Goal: Task Accomplishment & Management: Manage account settings

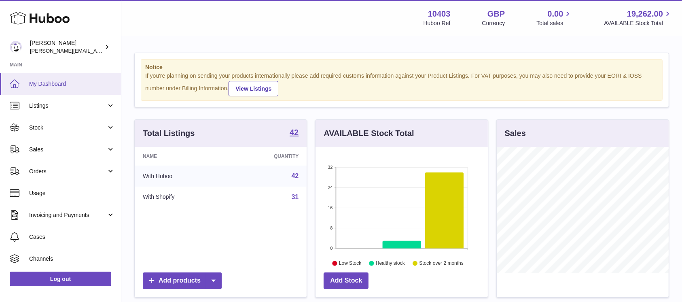
click at [51, 81] on span "My Dashboard" at bounding box center [72, 84] width 86 height 8
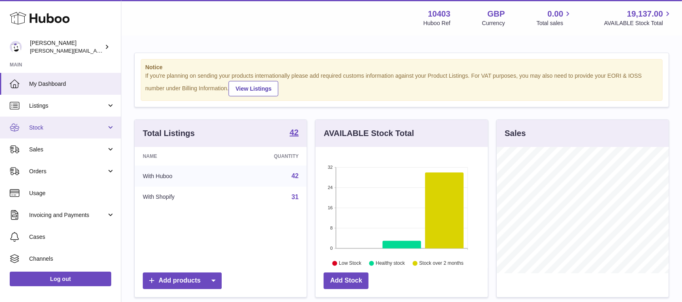
click at [43, 130] on span "Stock" at bounding box center [67, 128] width 77 height 8
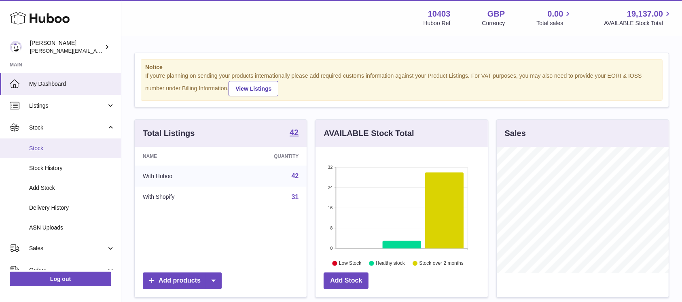
click at [55, 143] on link "Stock" at bounding box center [60, 148] width 121 height 20
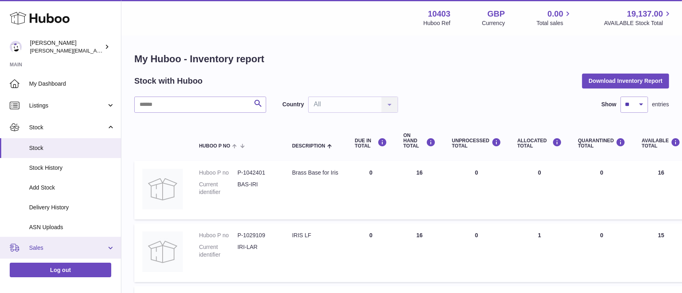
click at [34, 246] on span "Sales" at bounding box center [67, 248] width 77 height 8
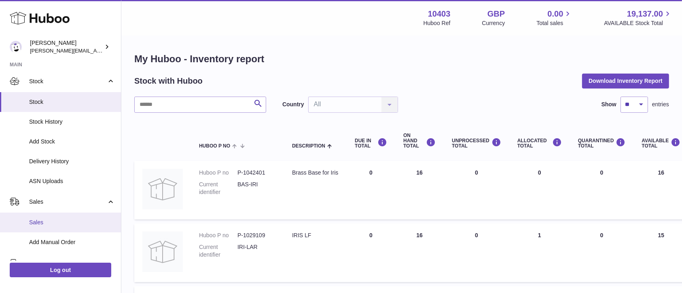
scroll to position [54, 0]
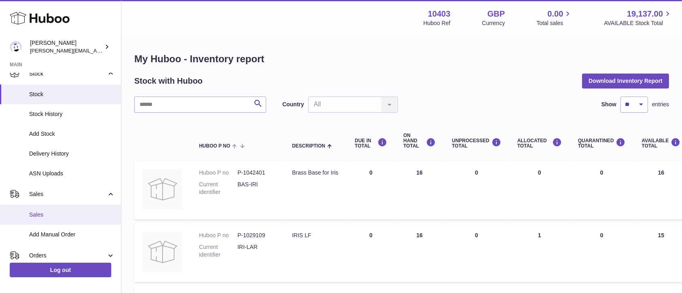
click at [49, 212] on span "Sales" at bounding box center [72, 215] width 86 height 8
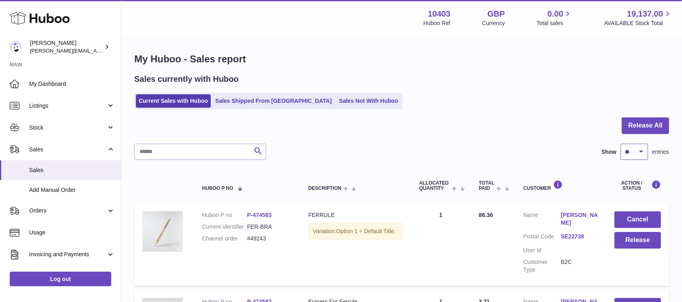
click at [631, 154] on select "** ** ** ***" at bounding box center [635, 152] width 28 height 16
select select "***"
click at [621, 144] on select "** ** ** ***" at bounding box center [635, 152] width 28 height 16
click at [336, 96] on link "Sales Not With Huboo" at bounding box center [368, 100] width 65 height 13
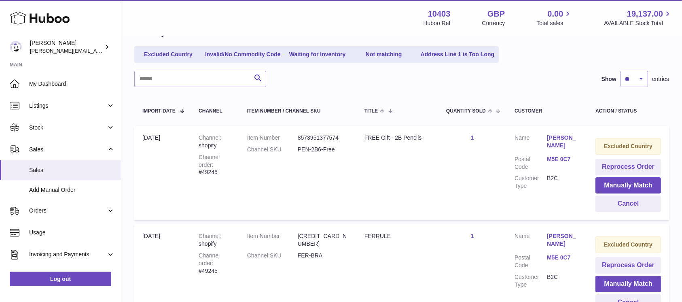
scroll to position [108, 0]
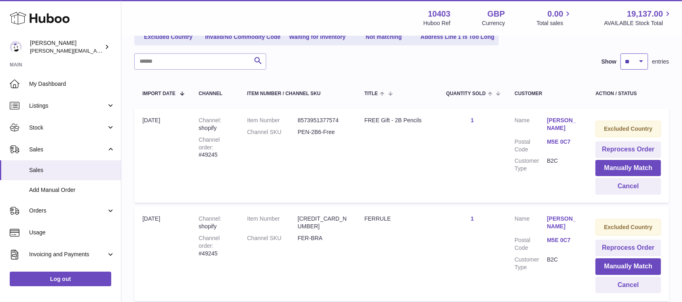
click at [629, 57] on select "** ** ** ***" at bounding box center [635, 61] width 28 height 16
select select "***"
click at [621, 53] on select "** ** ** ***" at bounding box center [635, 61] width 28 height 16
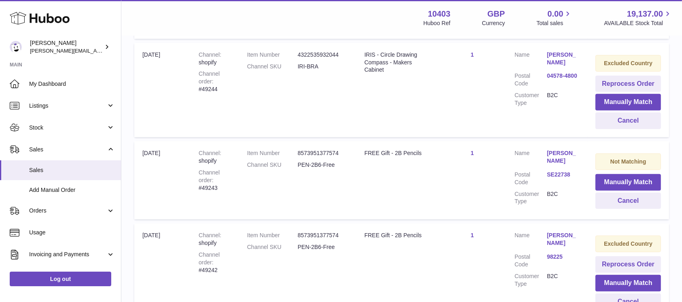
scroll to position [486, 0]
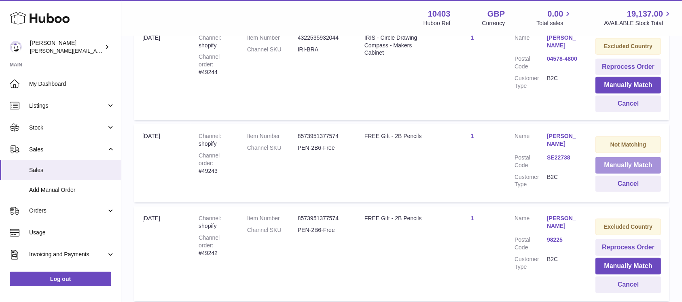
click at [628, 163] on button "Manually Match" at bounding box center [629, 165] width 66 height 17
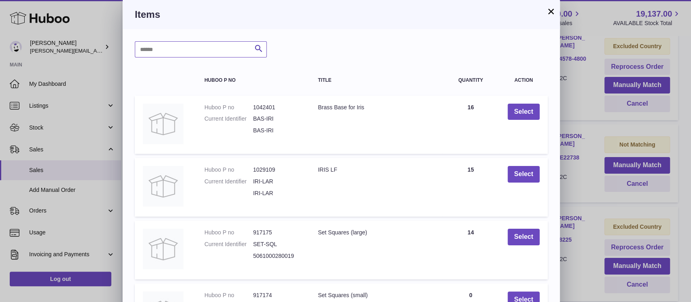
click at [223, 50] on input "text" at bounding box center [201, 49] width 132 height 16
type input "***"
click at [259, 47] on icon "submit" at bounding box center [259, 49] width 10 height 10
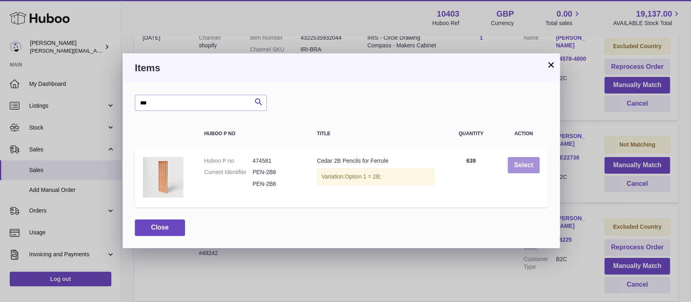
click at [517, 161] on button "Select" at bounding box center [523, 165] width 32 height 17
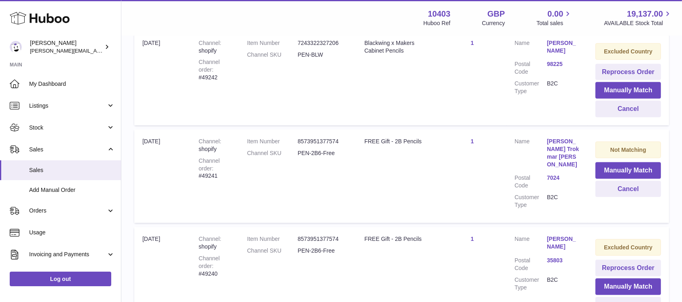
scroll to position [1187, 0]
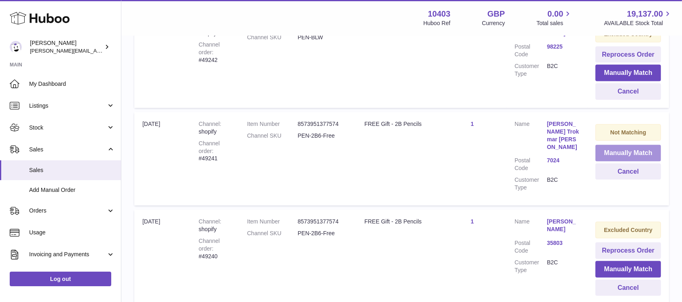
click at [625, 153] on button "Manually Match" at bounding box center [629, 153] width 66 height 17
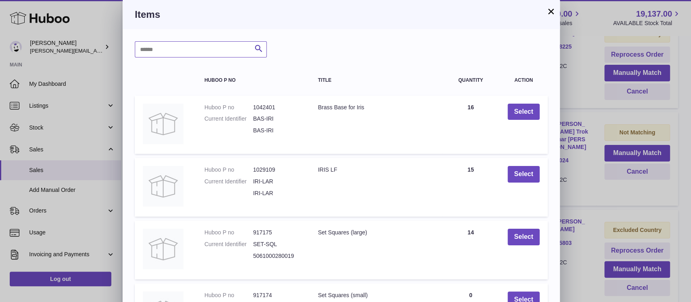
click at [226, 57] on input "text" at bounding box center [201, 49] width 132 height 16
type input "***"
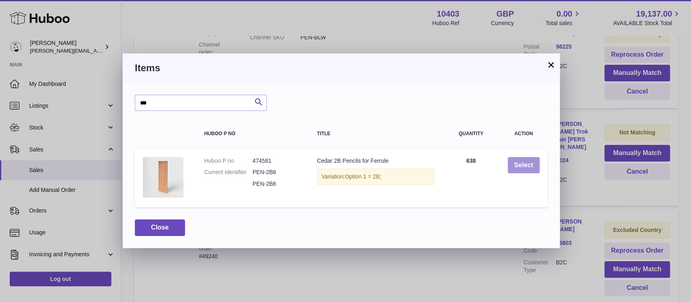
drag, startPoint x: 541, startPoint y: 170, endPoint x: 530, endPoint y: 165, distance: 11.2
click at [541, 170] on td "Select" at bounding box center [523, 178] width 48 height 59
click at [522, 161] on button "Select" at bounding box center [523, 165] width 32 height 17
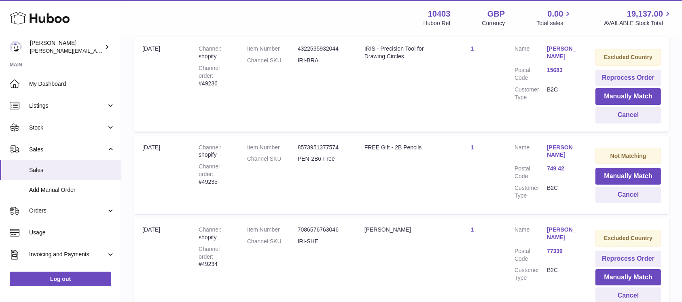
scroll to position [3129, 0]
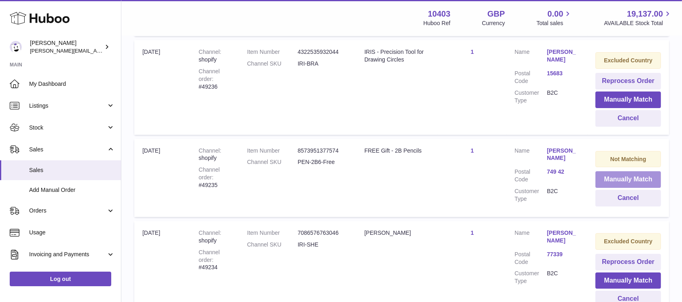
click at [622, 171] on button "Manually Match" at bounding box center [629, 179] width 66 height 17
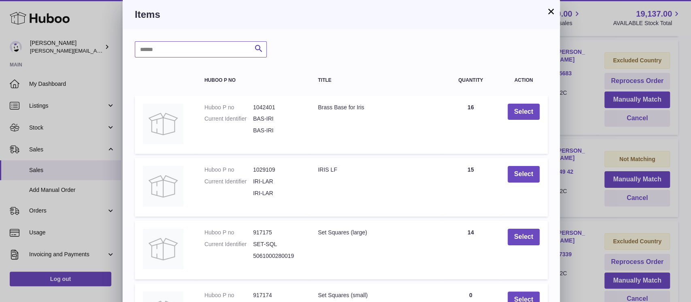
click at [207, 52] on input "text" at bounding box center [201, 49] width 132 height 16
type input "***"
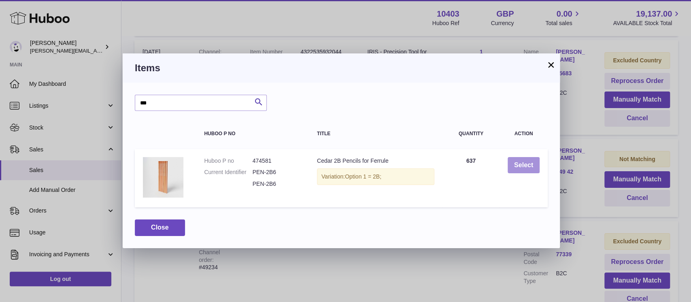
click at [514, 163] on button "Select" at bounding box center [523, 165] width 32 height 17
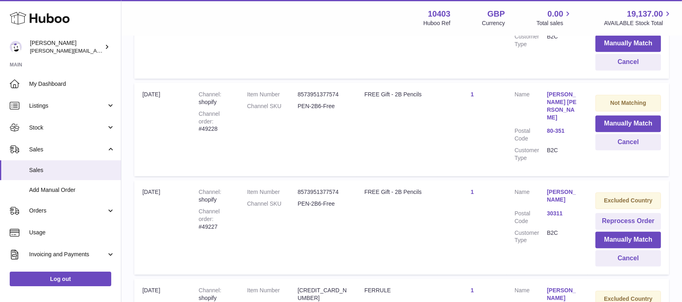
scroll to position [5071, 0]
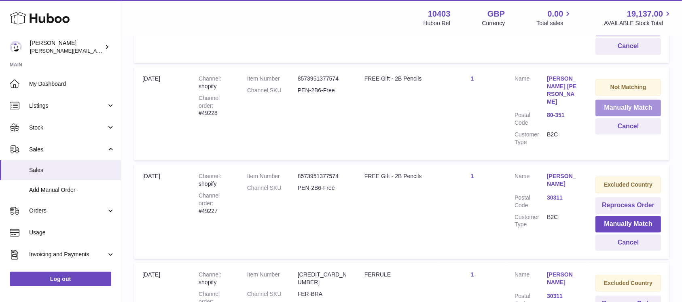
click at [625, 100] on button "Manually Match" at bounding box center [629, 108] width 66 height 17
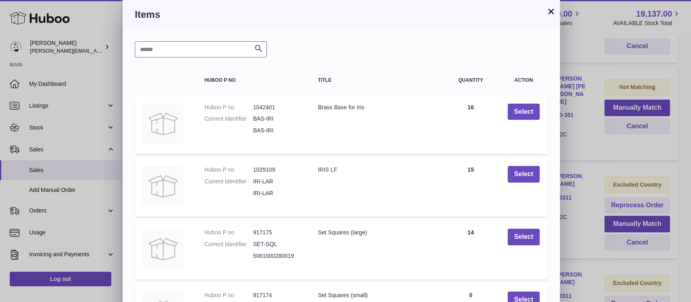
click at [216, 52] on input "text" at bounding box center [201, 49] width 132 height 16
type input "***"
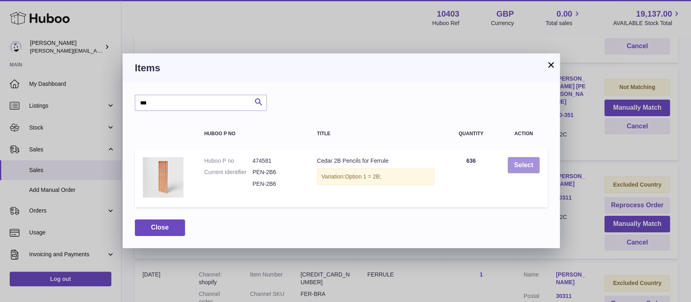
click at [530, 163] on button "Select" at bounding box center [523, 165] width 32 height 17
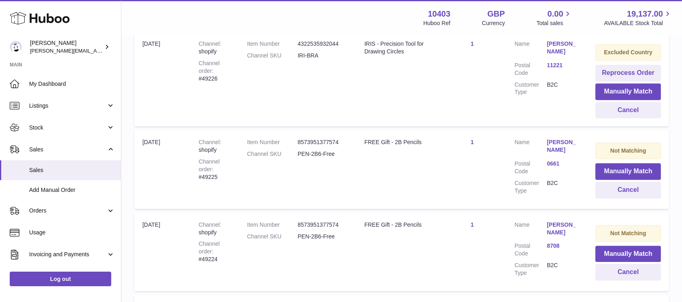
scroll to position [5503, 0]
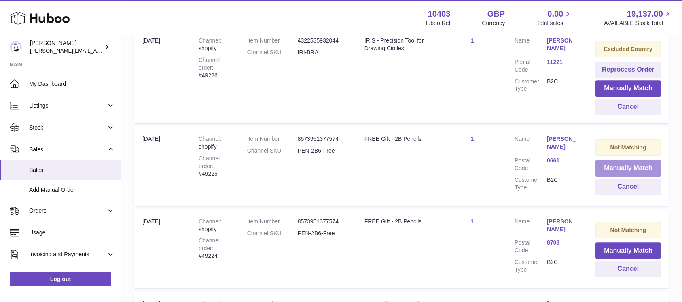
click at [639, 160] on button "Manually Match" at bounding box center [629, 168] width 66 height 17
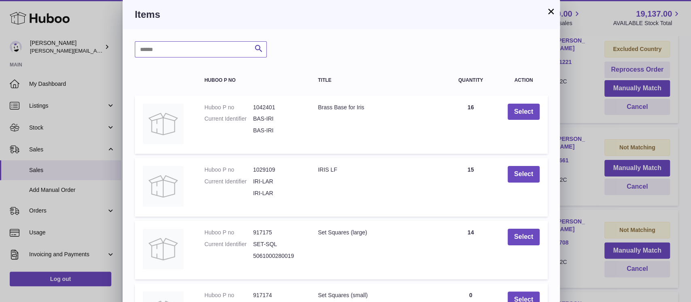
click at [185, 50] on input "text" at bounding box center [201, 49] width 132 height 16
click at [185, 50] on input "**" at bounding box center [201, 49] width 132 height 16
type input "***"
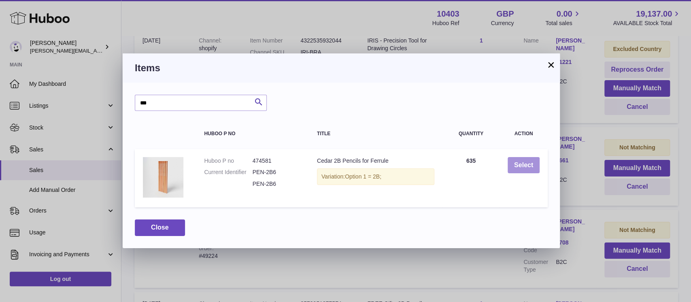
click at [521, 165] on button "Select" at bounding box center [523, 165] width 32 height 17
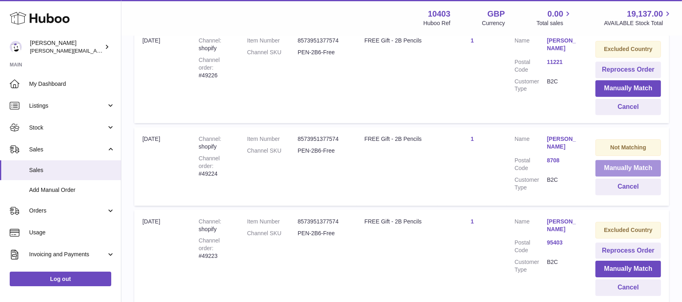
click at [628, 160] on button "Manually Match" at bounding box center [629, 168] width 66 height 17
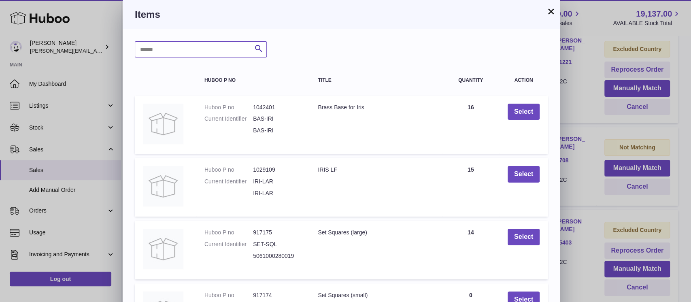
click at [190, 48] on input "text" at bounding box center [201, 49] width 132 height 16
type input "***"
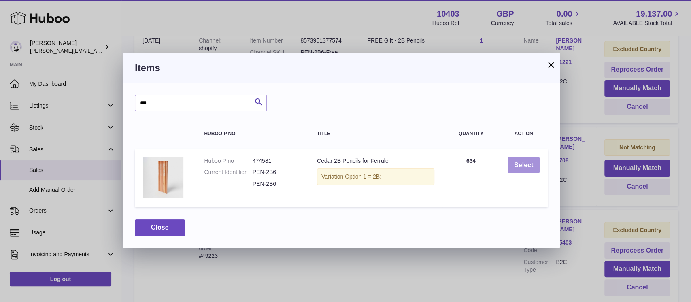
click at [530, 164] on button "Select" at bounding box center [523, 165] width 32 height 17
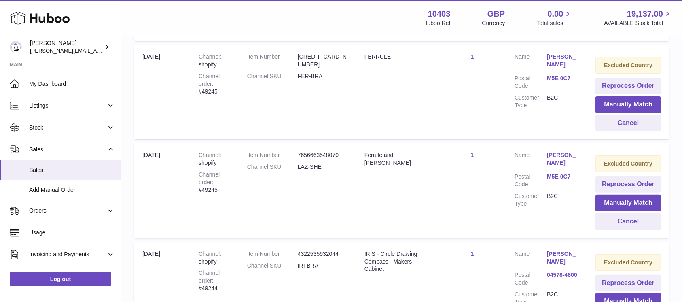
scroll to position [0, 0]
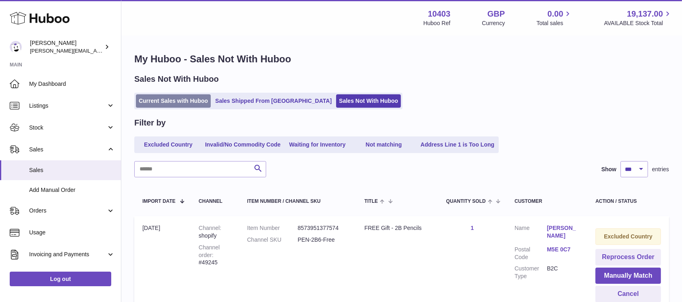
click at [160, 95] on link "Current Sales with Huboo" at bounding box center [173, 100] width 75 height 13
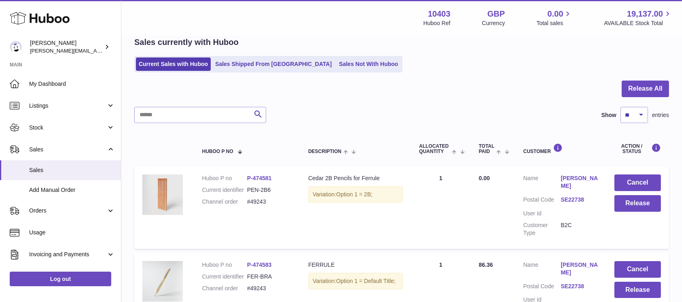
scroll to position [54, 0]
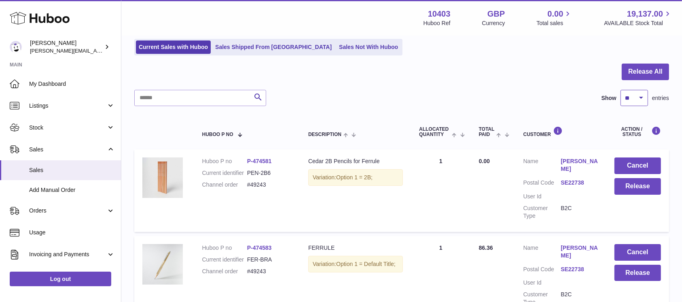
click at [631, 98] on select "** ** ** ***" at bounding box center [635, 98] width 28 height 16
select select "***"
click at [621, 90] on select "** ** ** ***" at bounding box center [635, 98] width 28 height 16
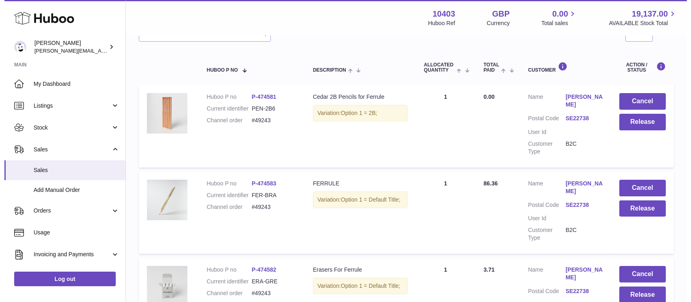
scroll to position [108, 0]
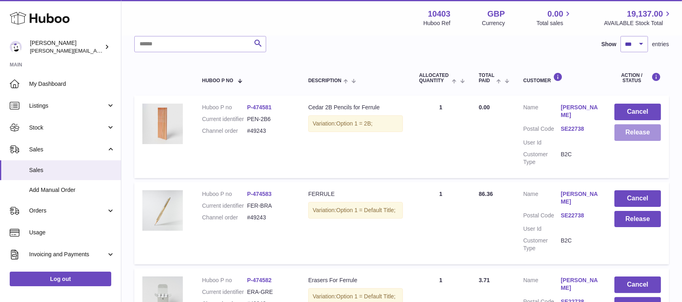
click at [641, 136] on button "Release" at bounding box center [638, 132] width 47 height 17
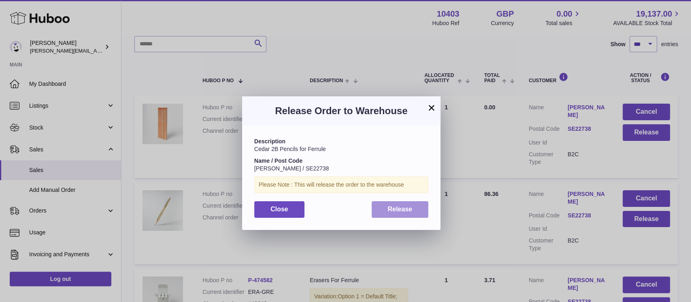
click at [399, 211] on span "Release" at bounding box center [400, 209] width 25 height 7
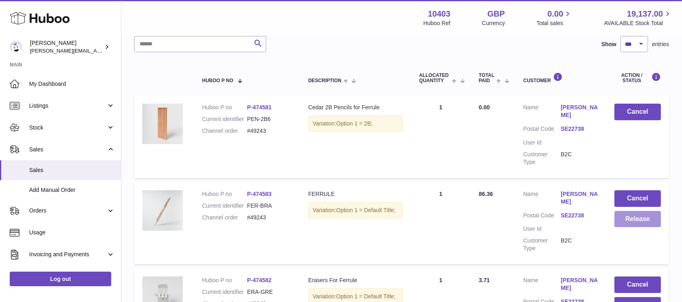
click at [648, 222] on button "Release" at bounding box center [638, 219] width 47 height 17
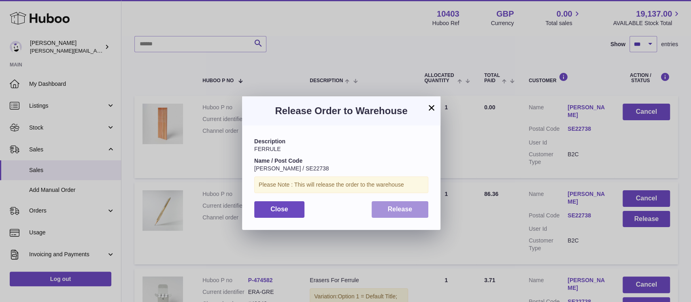
click at [417, 209] on button "Release" at bounding box center [399, 209] width 57 height 17
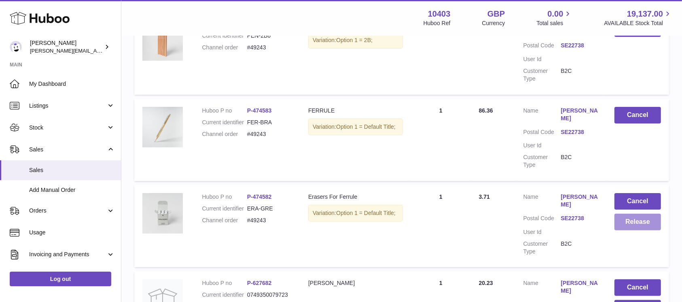
scroll to position [216, 0]
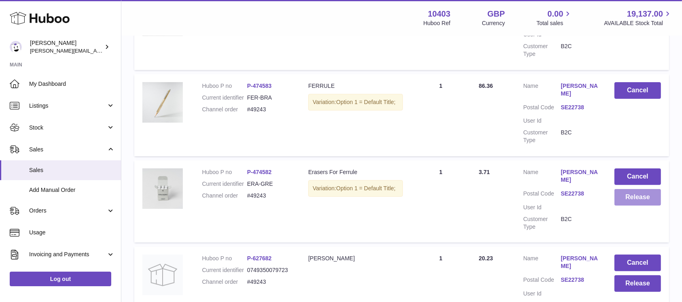
click at [637, 191] on button "Release" at bounding box center [638, 197] width 47 height 17
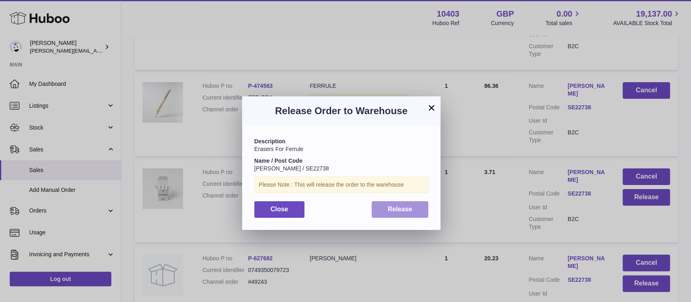
click at [426, 212] on button "Release" at bounding box center [399, 209] width 57 height 17
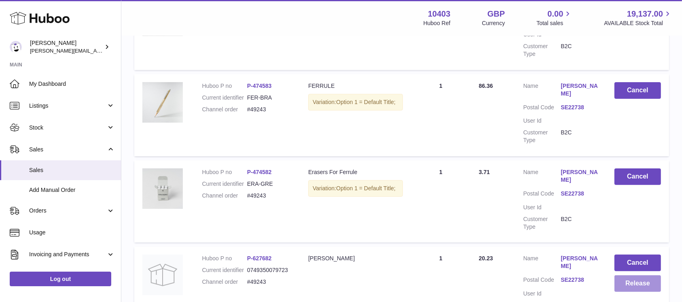
click at [624, 286] on button "Release" at bounding box center [638, 283] width 47 height 17
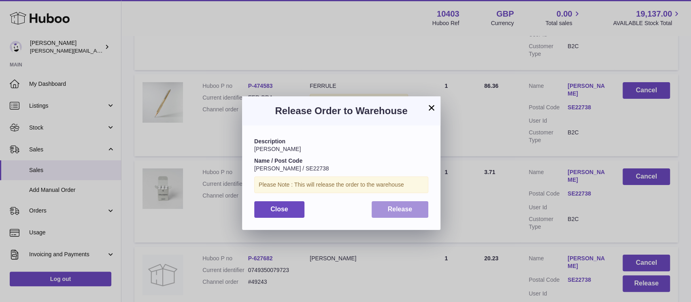
click at [412, 209] on button "Release" at bounding box center [399, 209] width 57 height 17
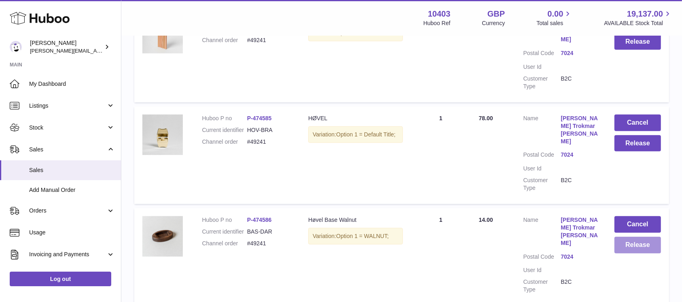
scroll to position [486, 0]
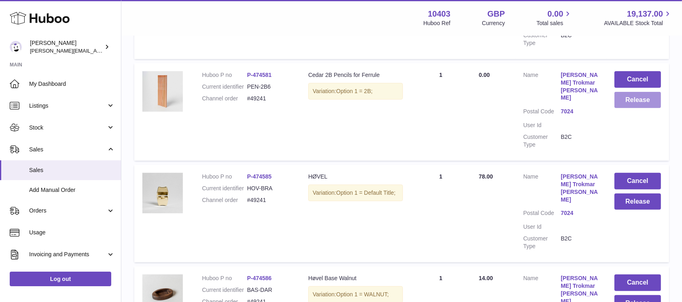
click at [636, 104] on button "Release" at bounding box center [638, 100] width 47 height 17
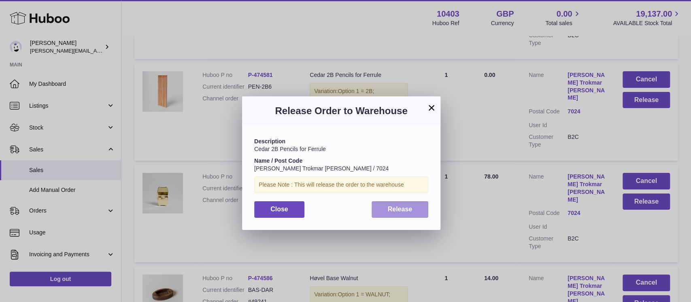
click at [407, 206] on span "Release" at bounding box center [400, 209] width 25 height 7
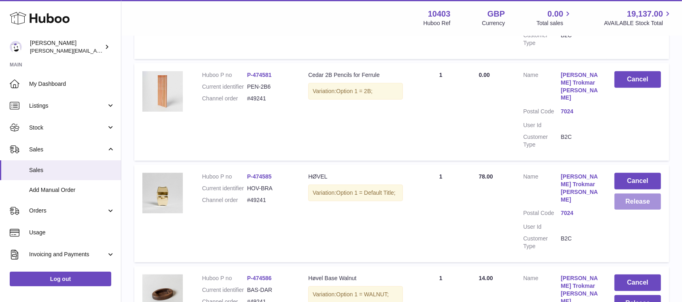
click at [652, 194] on button "Release" at bounding box center [638, 201] width 47 height 17
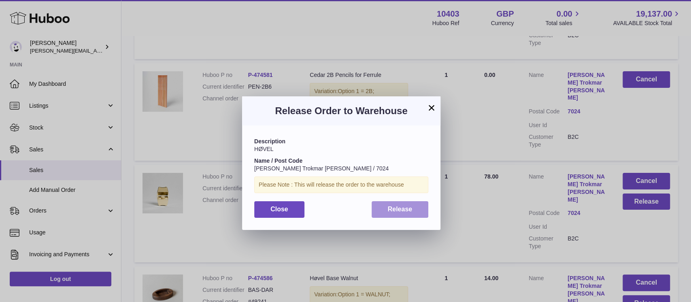
click at [415, 208] on button "Release" at bounding box center [399, 209] width 57 height 17
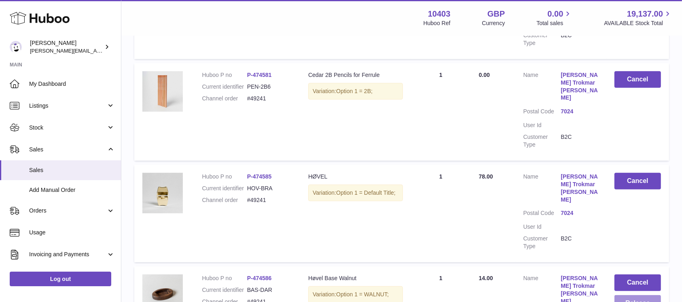
click at [647, 295] on button "Release" at bounding box center [638, 303] width 47 height 17
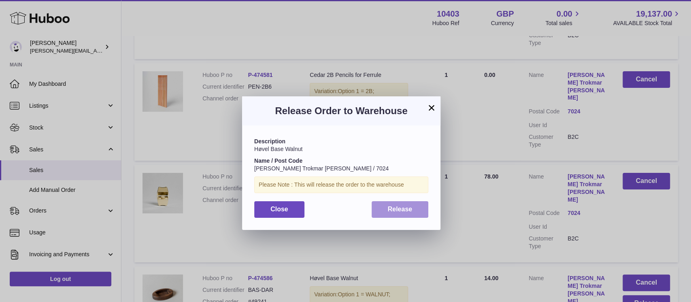
click at [410, 209] on span "Release" at bounding box center [400, 209] width 25 height 7
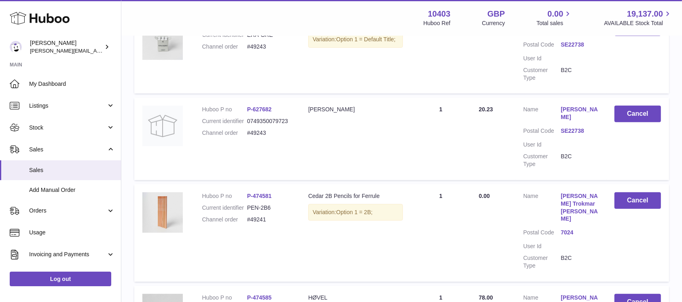
scroll to position [0, 0]
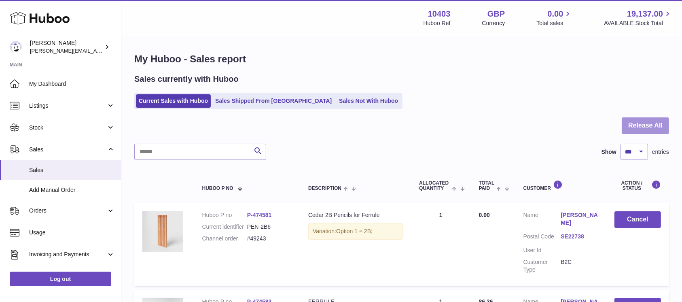
click at [657, 119] on button "Release All" at bounding box center [645, 125] width 47 height 17
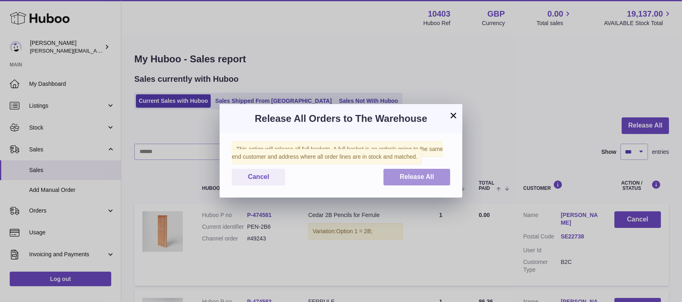
click at [433, 172] on button "Release All" at bounding box center [417, 177] width 67 height 17
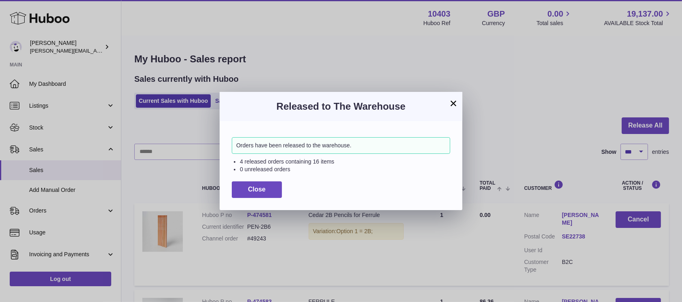
click at [41, 179] on div "× Released to The Warehouse Orders have been released to the warehouse. 4 relea…" at bounding box center [341, 151] width 682 height 302
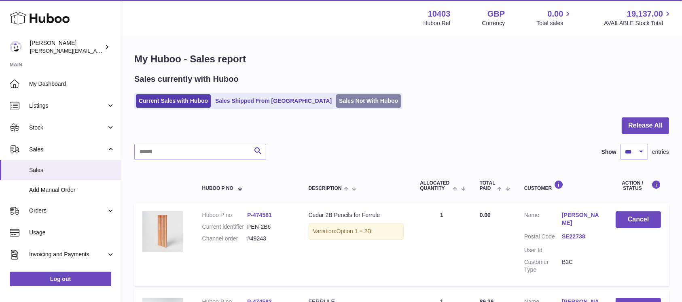
click at [336, 98] on link "Sales Not With Huboo" at bounding box center [368, 100] width 65 height 13
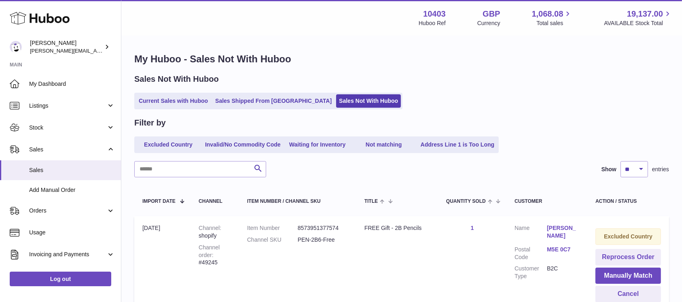
scroll to position [108, 0]
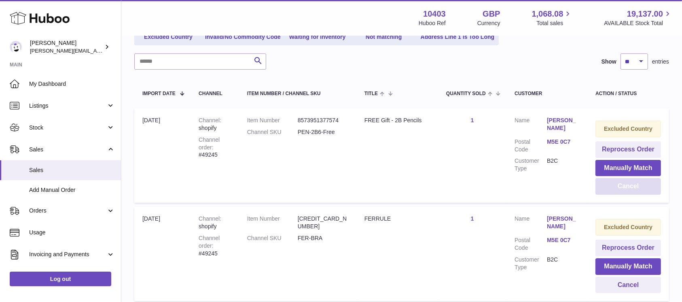
click at [621, 187] on button "Cancel" at bounding box center [629, 186] width 66 height 17
click at [0, 187] on div at bounding box center [0, 151] width 0 height 302
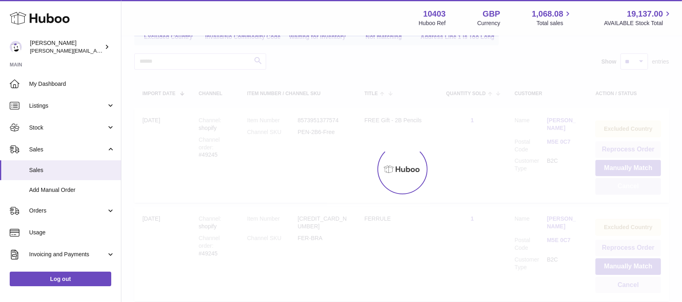
click at [621, 187] on div at bounding box center [401, 168] width 561 height 265
click at [621, 187] on button "Cancel" at bounding box center [629, 186] width 66 height 17
click at [621, 187] on div at bounding box center [401, 168] width 561 height 265
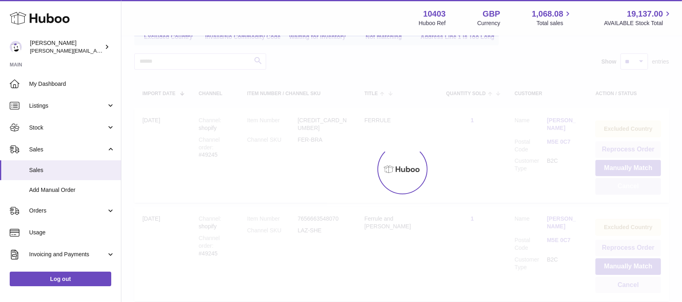
click at [621, 187] on button "Cancel" at bounding box center [629, 186] width 66 height 17
click at [621, 187] on div at bounding box center [401, 168] width 561 height 265
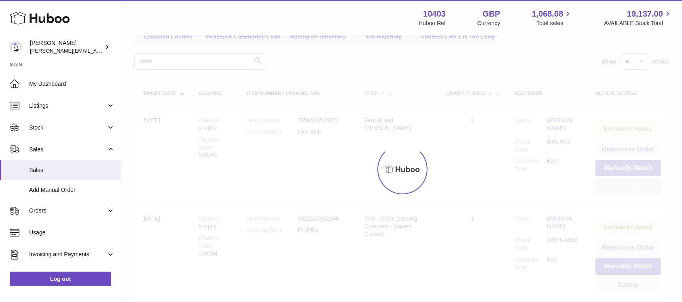
click at [621, 187] on button "Cancel" at bounding box center [629, 186] width 66 height 17
click at [621, 187] on div at bounding box center [401, 168] width 561 height 265
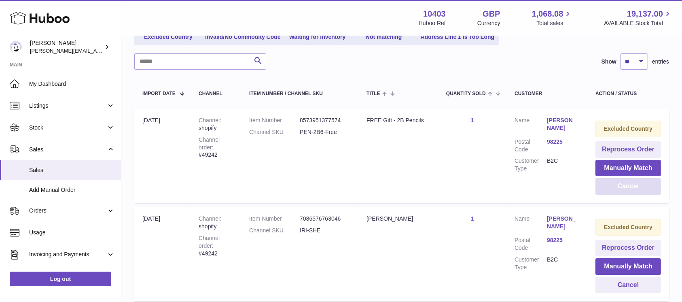
click at [621, 187] on button "Cancel" at bounding box center [629, 186] width 66 height 17
click at [0, 187] on div at bounding box center [0, 151] width 0 height 302
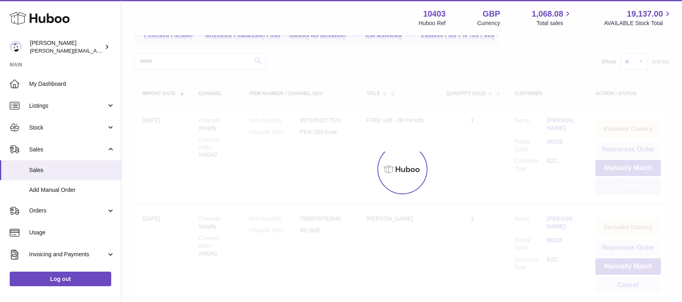
click at [621, 187] on div at bounding box center [401, 168] width 561 height 265
click at [621, 187] on button "Cancel" at bounding box center [629, 186] width 66 height 17
click at [621, 187] on div at bounding box center [401, 168] width 561 height 265
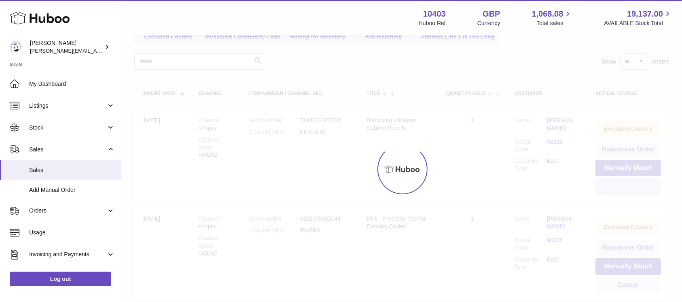
click at [621, 187] on div at bounding box center [401, 168] width 561 height 265
click at [621, 187] on button "Cancel" at bounding box center [629, 186] width 66 height 17
click at [621, 187] on div at bounding box center [401, 168] width 561 height 265
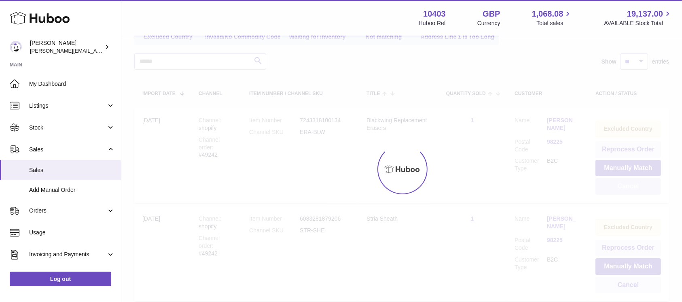
click at [621, 187] on div at bounding box center [401, 168] width 561 height 265
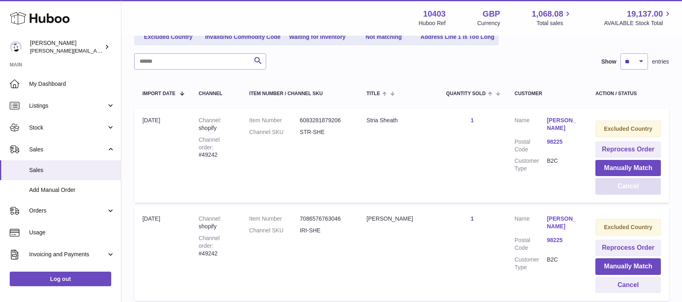
click at [621, 187] on button "Cancel" at bounding box center [629, 186] width 66 height 17
click at [0, 187] on div at bounding box center [0, 151] width 0 height 302
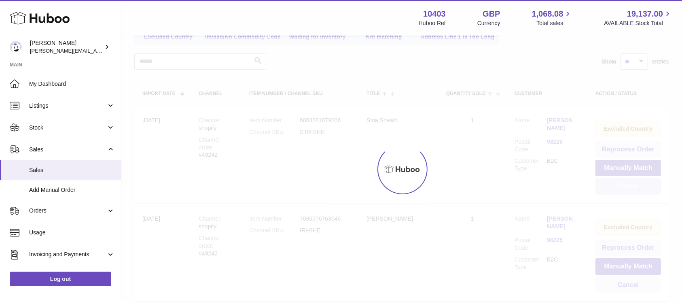
click at [621, 187] on div at bounding box center [401, 168] width 561 height 265
click at [621, 187] on button "Cancel" at bounding box center [629, 186] width 66 height 17
click at [621, 187] on div at bounding box center [401, 168] width 561 height 265
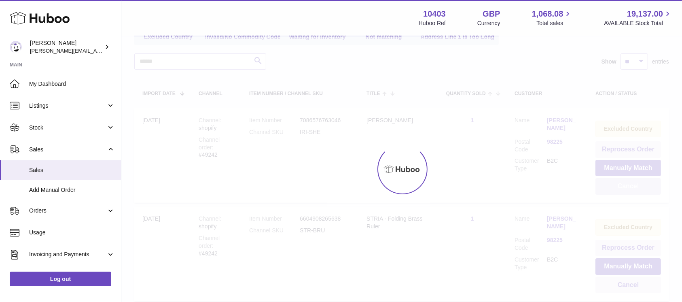
click at [621, 187] on div at bounding box center [401, 168] width 561 height 265
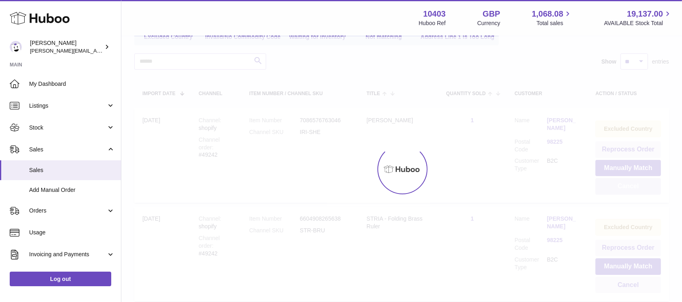
click at [621, 187] on button "Cancel" at bounding box center [629, 186] width 66 height 17
click at [621, 187] on div at bounding box center [401, 168] width 561 height 265
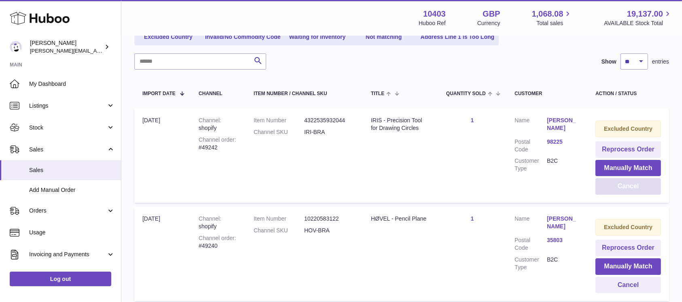
click at [621, 187] on button "Cancel" at bounding box center [629, 186] width 66 height 17
click at [0, 187] on div at bounding box center [0, 151] width 0 height 302
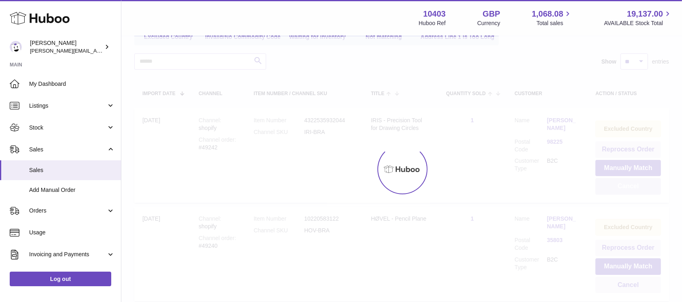
click at [621, 187] on div at bounding box center [401, 168] width 561 height 265
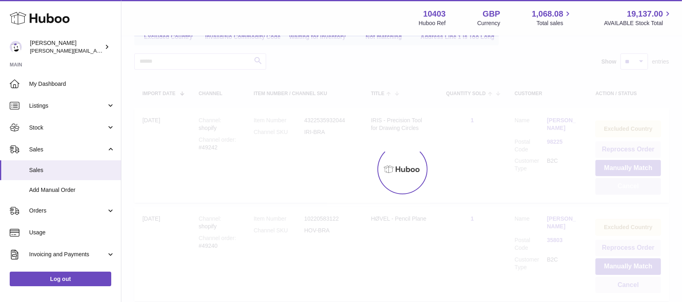
click at [621, 187] on button "Cancel" at bounding box center [629, 186] width 66 height 17
click at [621, 187] on div at bounding box center [401, 168] width 561 height 265
click at [621, 187] on button "Cancel" at bounding box center [629, 186] width 66 height 17
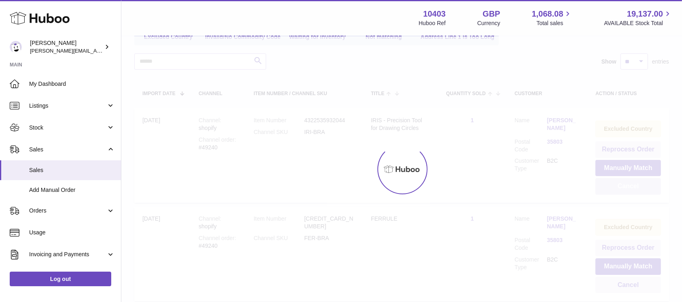
click at [621, 187] on div at bounding box center [401, 168] width 561 height 265
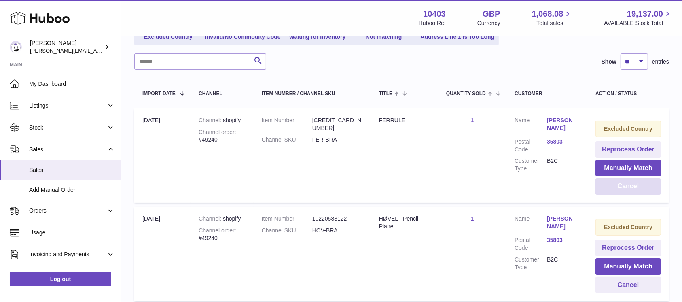
click at [621, 187] on button "Cancel" at bounding box center [629, 186] width 66 height 17
click at [0, 187] on div at bounding box center [0, 151] width 0 height 302
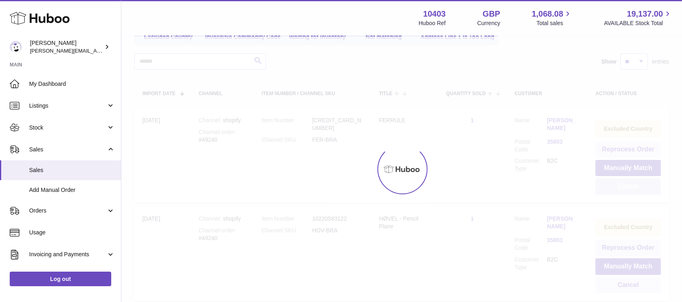
click at [621, 187] on div at bounding box center [401, 168] width 561 height 265
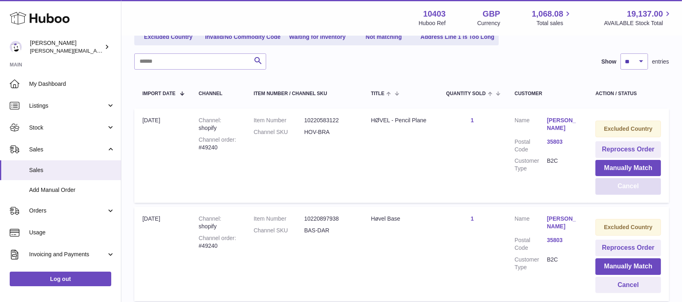
click at [621, 187] on button "Cancel" at bounding box center [629, 186] width 66 height 17
click at [0, 187] on div at bounding box center [0, 151] width 0 height 302
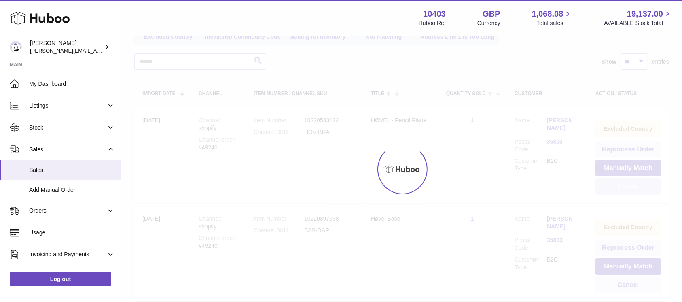
click at [621, 187] on button "Cancel" at bounding box center [629, 186] width 66 height 17
click at [621, 187] on div at bounding box center [401, 168] width 561 height 265
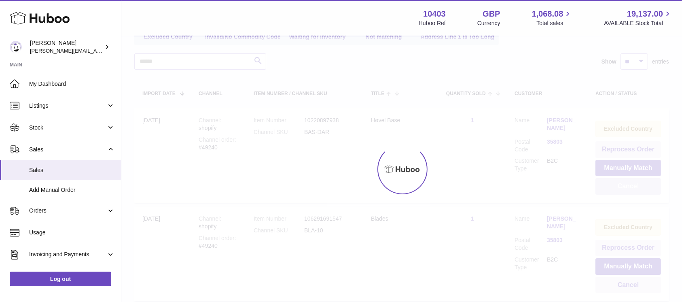
click at [621, 187] on button "Cancel" at bounding box center [629, 186] width 66 height 17
click at [621, 187] on div at bounding box center [401, 168] width 561 height 265
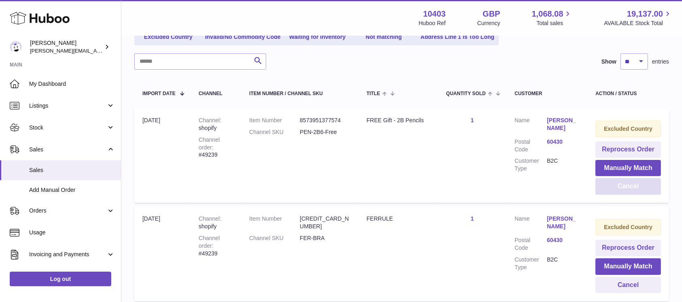
click at [621, 187] on button "Cancel" at bounding box center [629, 186] width 66 height 17
click at [0, 187] on div at bounding box center [0, 151] width 0 height 302
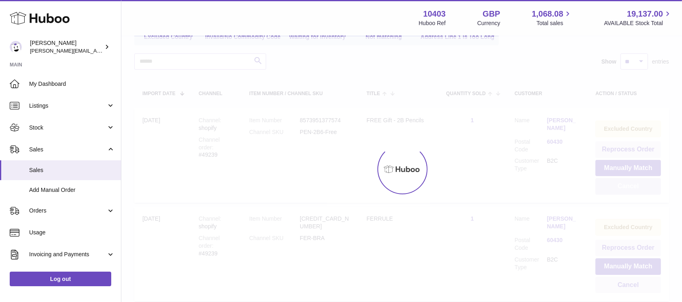
click at [621, 187] on div at bounding box center [401, 168] width 561 height 265
click at [621, 187] on button "Cancel" at bounding box center [629, 186] width 66 height 17
click at [621, 187] on div at bounding box center [401, 168] width 561 height 265
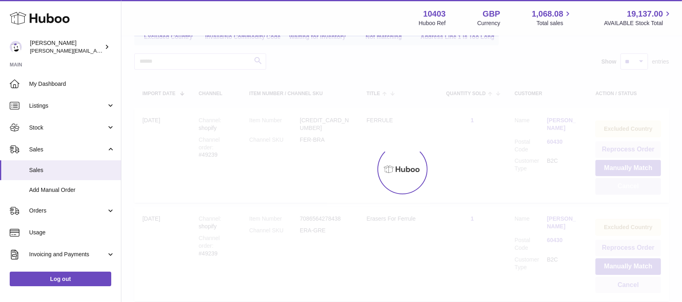
click at [621, 187] on button "Cancel" at bounding box center [629, 186] width 66 height 17
click at [621, 187] on div at bounding box center [401, 168] width 561 height 265
click at [621, 187] on button "Cancel" at bounding box center [629, 186] width 66 height 17
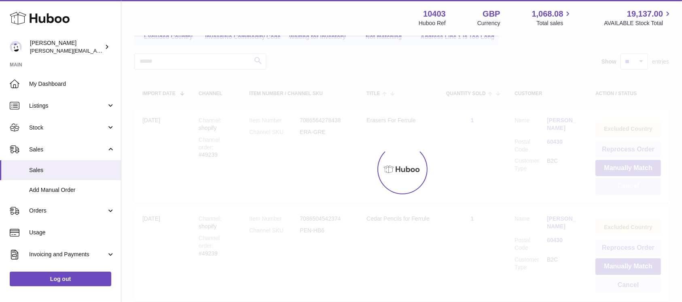
click at [621, 187] on div at bounding box center [401, 168] width 561 height 265
click at [621, 187] on button "Cancel" at bounding box center [629, 186] width 66 height 17
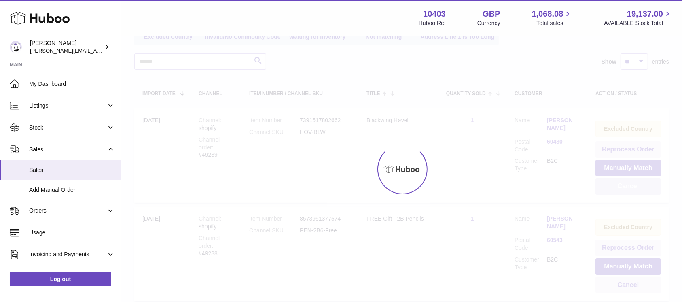
click at [621, 187] on div at bounding box center [401, 168] width 561 height 265
click at [621, 187] on button "Cancel" at bounding box center [629, 186] width 66 height 17
click at [621, 187] on div at bounding box center [401, 168] width 561 height 265
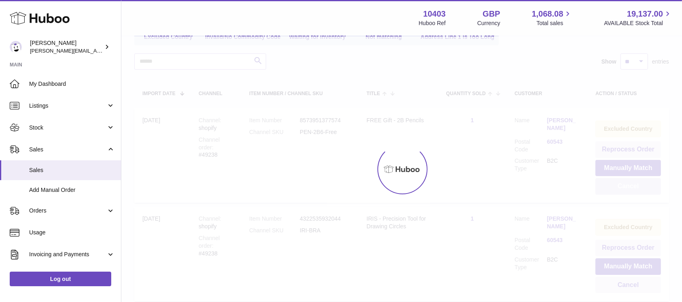
click at [621, 187] on div at bounding box center [401, 168] width 561 height 265
click at [621, 187] on button "Cancel" at bounding box center [629, 186] width 66 height 17
click at [621, 187] on div at bounding box center [401, 168] width 561 height 265
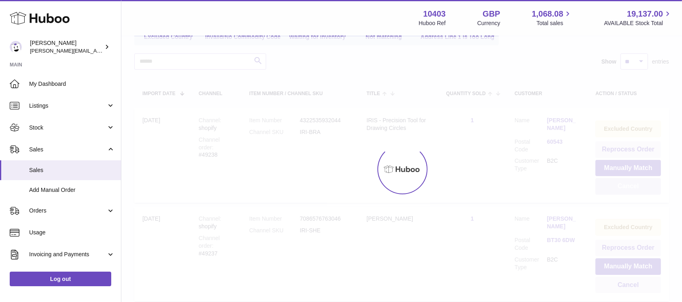
click at [621, 187] on div at bounding box center [401, 168] width 561 height 265
click at [621, 187] on button "Cancel" at bounding box center [629, 186] width 66 height 17
click at [621, 187] on div at bounding box center [401, 168] width 561 height 265
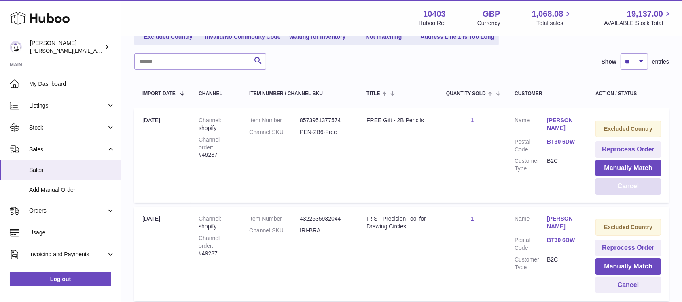
click at [621, 187] on button "Cancel" at bounding box center [629, 186] width 66 height 17
click at [0, 187] on div at bounding box center [0, 151] width 0 height 302
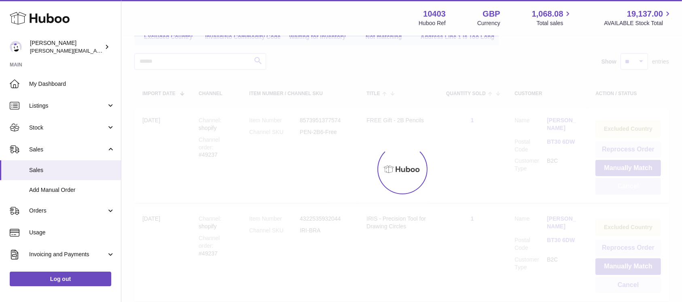
click at [621, 187] on div at bounding box center [401, 168] width 561 height 265
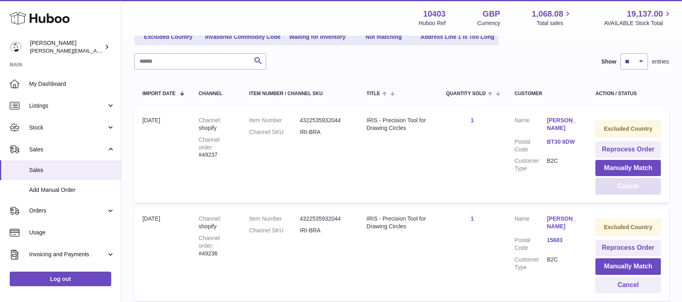
click at [621, 187] on button "Cancel" at bounding box center [629, 186] width 66 height 17
click at [0, 187] on div at bounding box center [0, 151] width 0 height 302
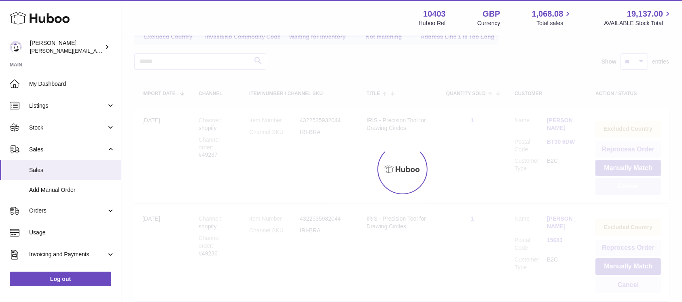
click at [621, 187] on div at bounding box center [401, 168] width 561 height 265
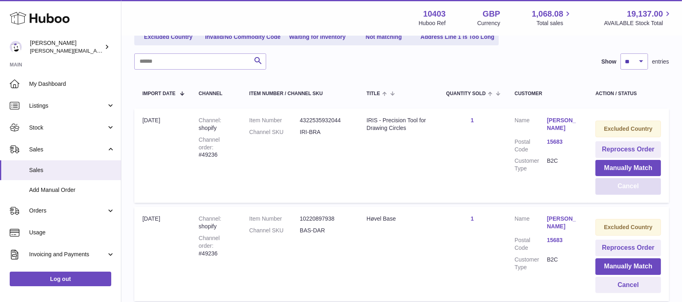
click at [621, 187] on button "Cancel" at bounding box center [629, 186] width 66 height 17
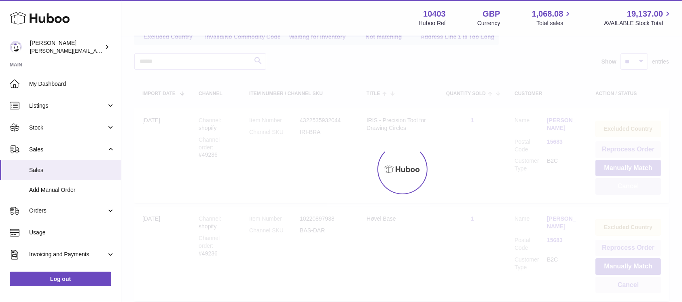
click at [621, 187] on div at bounding box center [401, 168] width 561 height 265
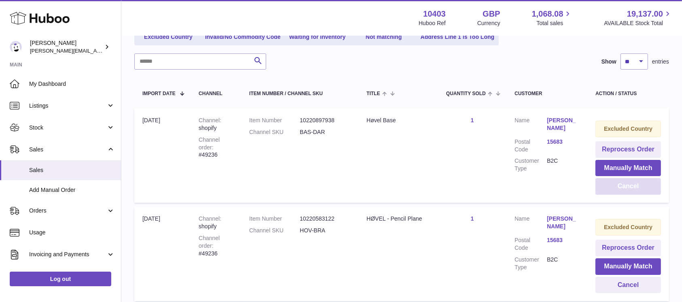
click at [621, 187] on button "Cancel" at bounding box center [629, 186] width 66 height 17
click at [0, 187] on div at bounding box center [0, 151] width 0 height 302
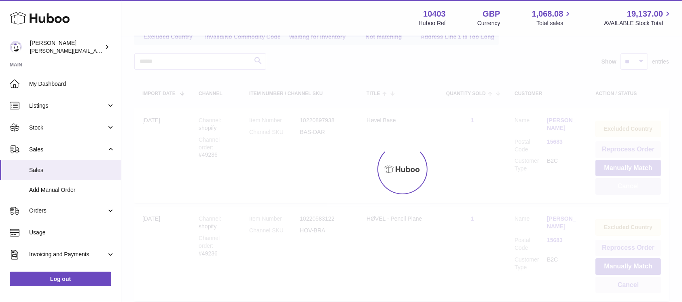
click at [621, 187] on div at bounding box center [401, 168] width 561 height 265
click at [621, 187] on button "Cancel" at bounding box center [629, 186] width 66 height 17
click at [621, 187] on div at bounding box center [401, 168] width 561 height 265
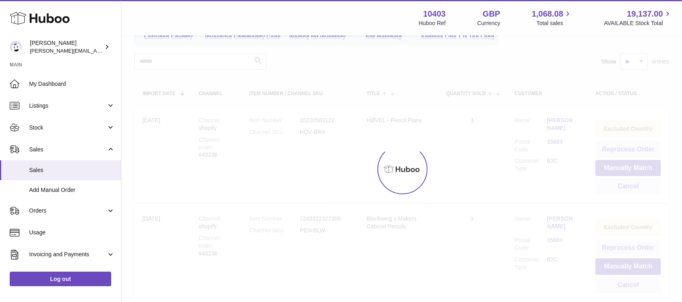
click at [621, 187] on div at bounding box center [401, 168] width 561 height 265
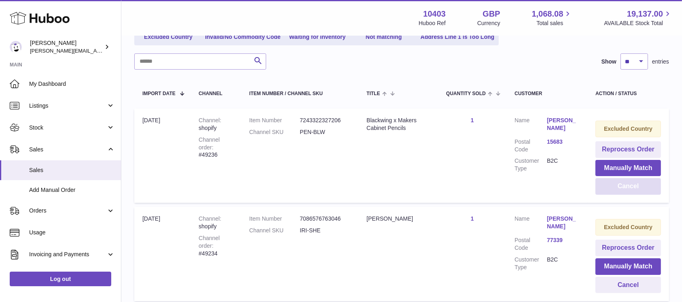
click at [621, 187] on button "Cancel" at bounding box center [629, 186] width 66 height 17
click at [0, 187] on div at bounding box center [0, 151] width 0 height 302
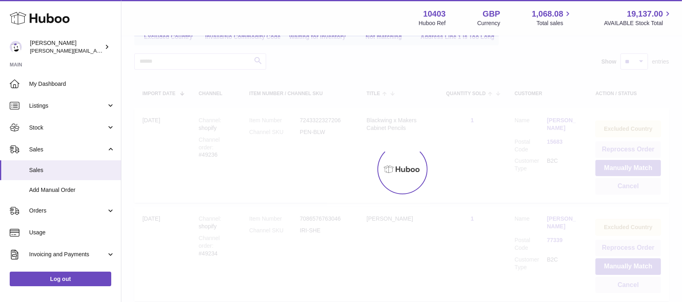
click at [621, 187] on div at bounding box center [401, 168] width 561 height 265
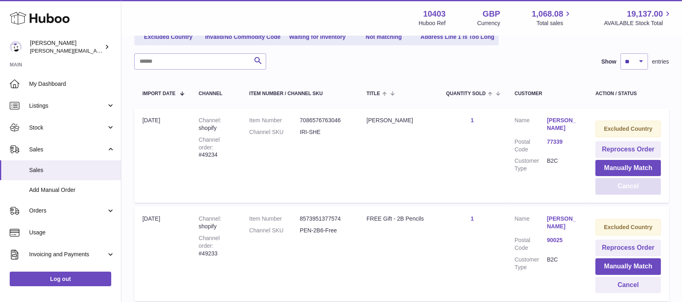
click at [621, 187] on button "Cancel" at bounding box center [629, 186] width 66 height 17
click at [0, 187] on div at bounding box center [0, 151] width 0 height 302
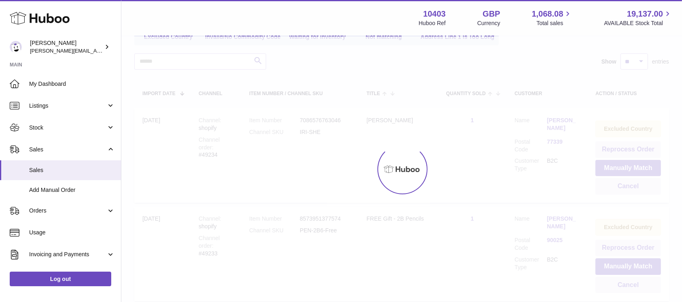
click at [621, 187] on div at bounding box center [401, 168] width 561 height 265
click at [621, 187] on button "Cancel" at bounding box center [629, 186] width 66 height 17
click at [621, 187] on div at bounding box center [401, 168] width 561 height 265
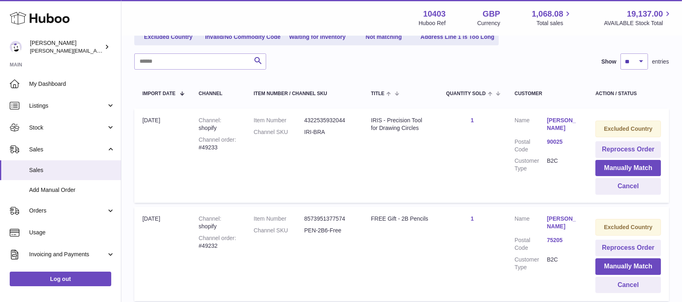
click at [621, 187] on button "Cancel" at bounding box center [629, 186] width 66 height 17
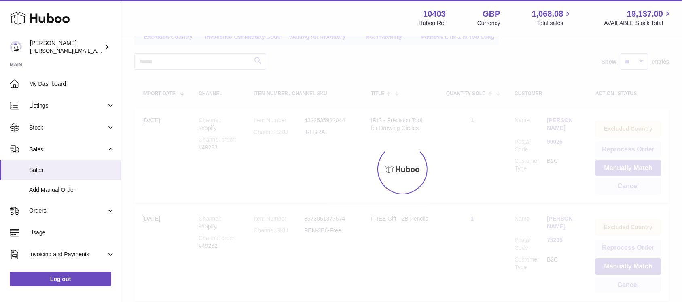
click at [621, 187] on div at bounding box center [401, 168] width 561 height 265
click at [621, 187] on button "Cancel" at bounding box center [629, 186] width 66 height 17
click at [621, 187] on div at bounding box center [401, 168] width 561 height 265
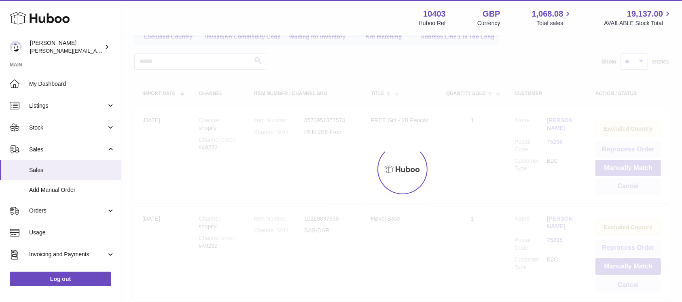
click at [621, 187] on div at bounding box center [401, 168] width 561 height 265
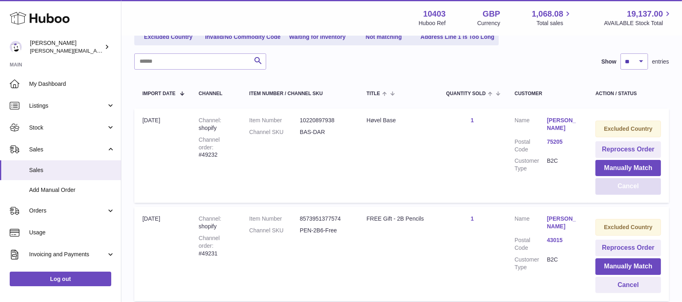
click at [621, 187] on button "Cancel" at bounding box center [629, 186] width 66 height 17
click at [0, 187] on div at bounding box center [0, 151] width 0 height 302
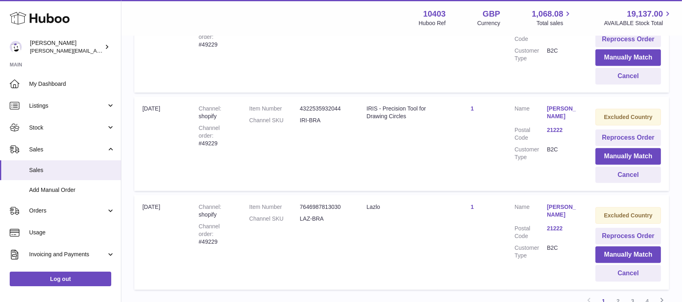
scroll to position [917, 0]
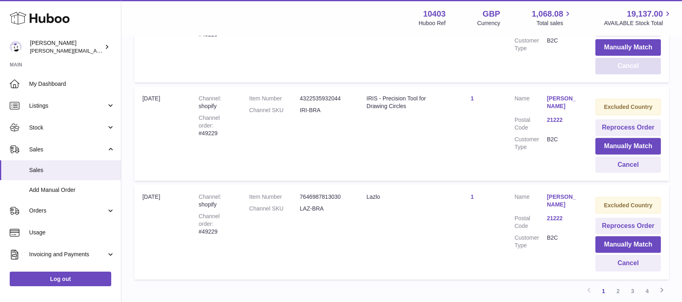
click at [620, 65] on button "Cancel" at bounding box center [629, 66] width 66 height 17
click at [0, 65] on div at bounding box center [0, 151] width 0 height 302
click at [620, 65] on button "Cancel" at bounding box center [629, 66] width 66 height 17
click at [0, 65] on div at bounding box center [0, 151] width 0 height 302
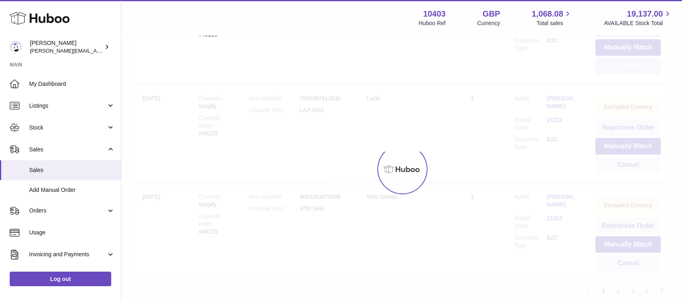
click at [620, 65] on div at bounding box center [401, 168] width 561 height 265
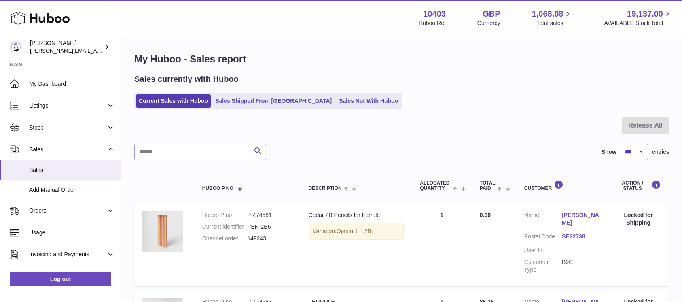
select select "***"
click at [336, 102] on link "Sales Not With Huboo" at bounding box center [368, 100] width 65 height 13
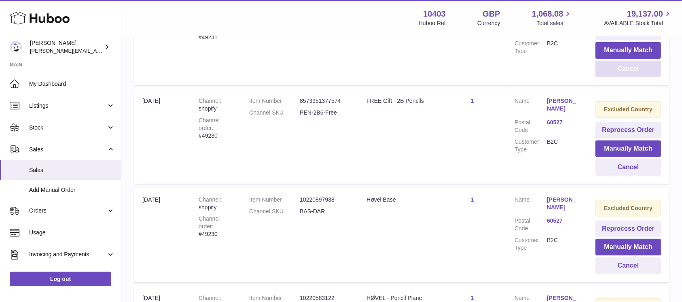
click at [619, 68] on button "Cancel" at bounding box center [629, 69] width 66 height 17
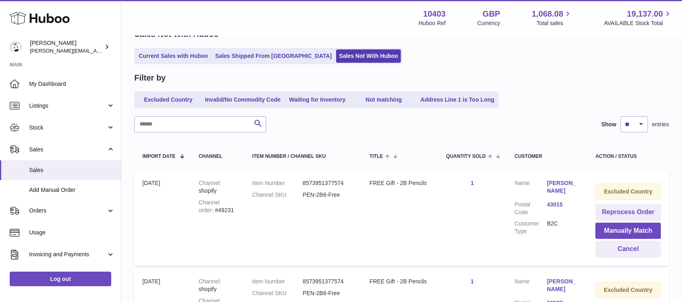
scroll to position [108, 0]
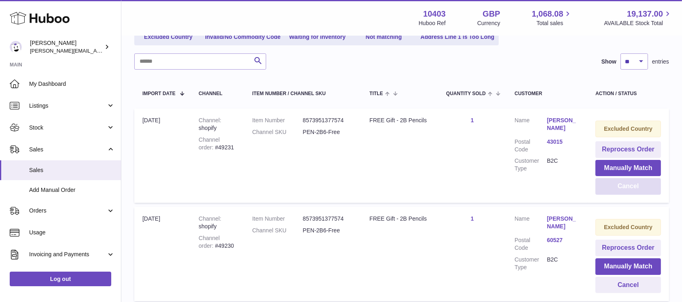
click at [622, 181] on button "Cancel" at bounding box center [629, 186] width 66 height 17
click at [624, 183] on button "Cancel" at bounding box center [629, 186] width 66 height 17
click at [0, 183] on div at bounding box center [0, 151] width 0 height 302
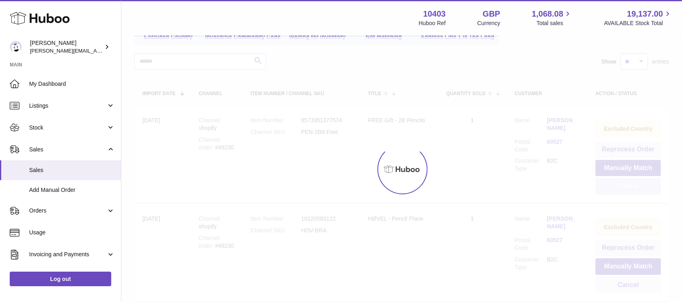
click at [624, 183] on div at bounding box center [401, 168] width 561 height 265
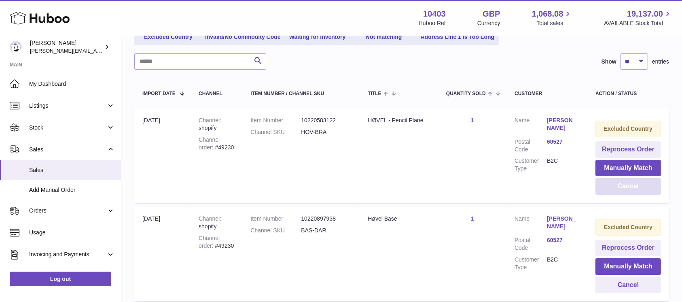
click at [624, 183] on button "Cancel" at bounding box center [629, 186] width 66 height 17
click at [0, 183] on div at bounding box center [0, 151] width 0 height 302
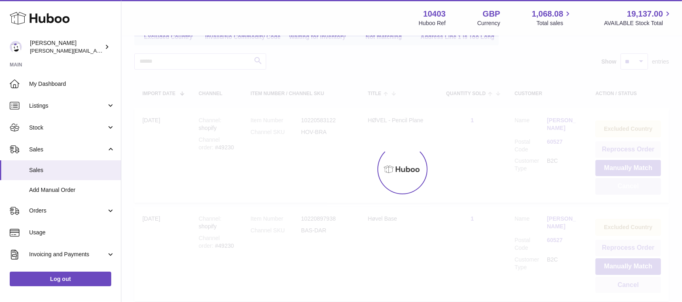
click at [624, 183] on div at bounding box center [401, 168] width 561 height 265
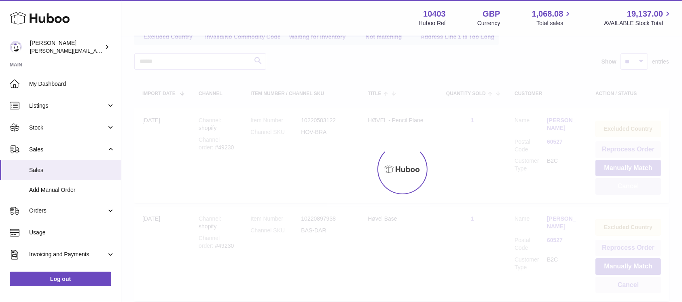
click at [624, 183] on button "Cancel" at bounding box center [629, 186] width 66 height 17
click at [624, 183] on div at bounding box center [401, 168] width 561 height 265
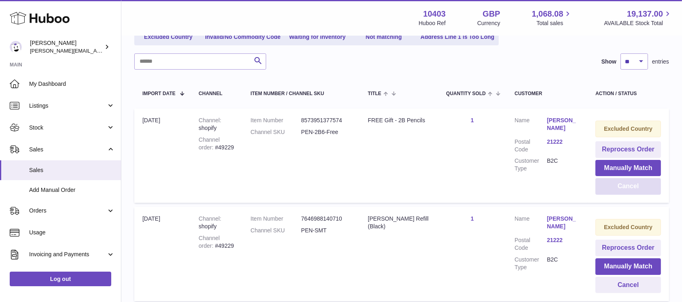
click at [624, 183] on button "Cancel" at bounding box center [629, 186] width 66 height 17
click at [0, 183] on div at bounding box center [0, 151] width 0 height 302
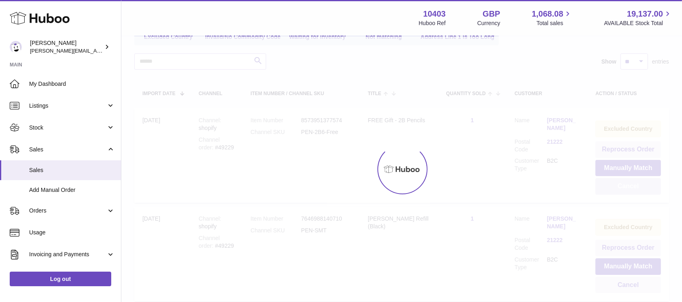
click at [624, 183] on div at bounding box center [401, 168] width 561 height 265
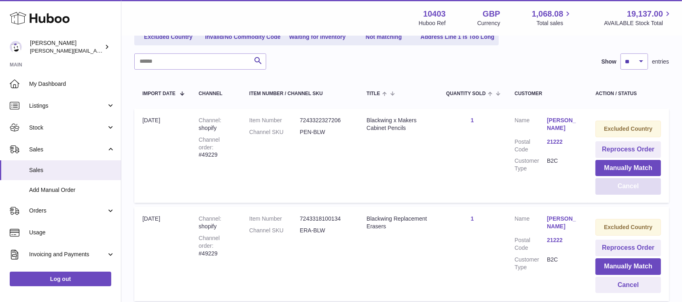
click at [624, 183] on button "Cancel" at bounding box center [629, 186] width 66 height 17
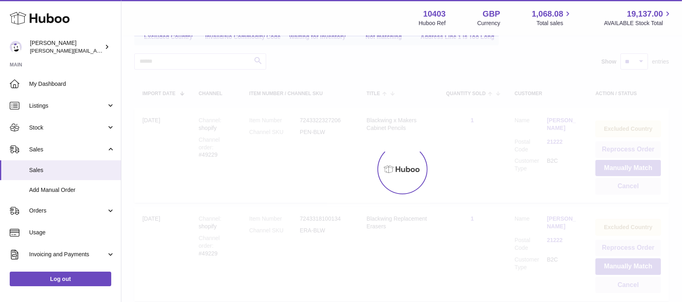
click at [624, 183] on div at bounding box center [401, 168] width 561 height 265
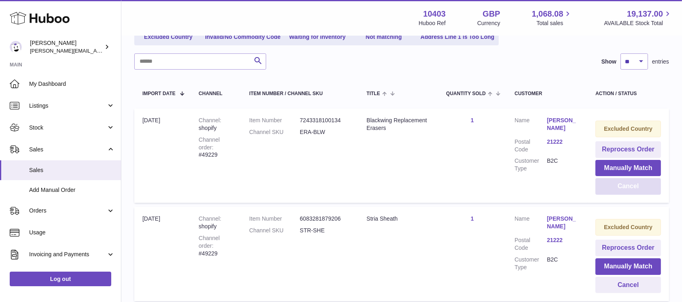
click at [645, 189] on button "Cancel" at bounding box center [629, 186] width 66 height 17
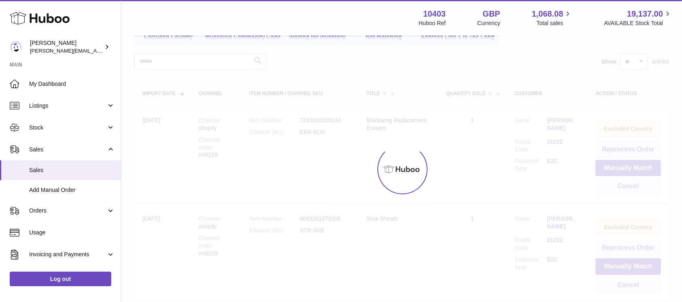
click at [645, 189] on div at bounding box center [401, 168] width 561 height 265
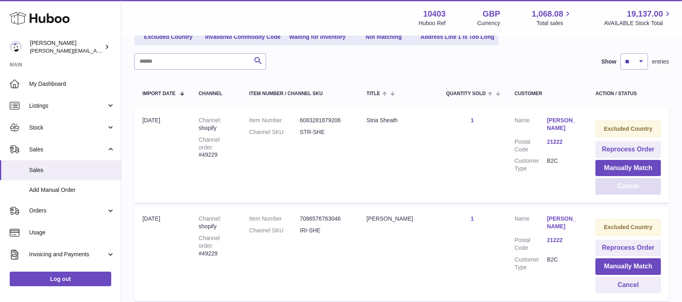
click at [645, 189] on button "Cancel" at bounding box center [629, 186] width 66 height 17
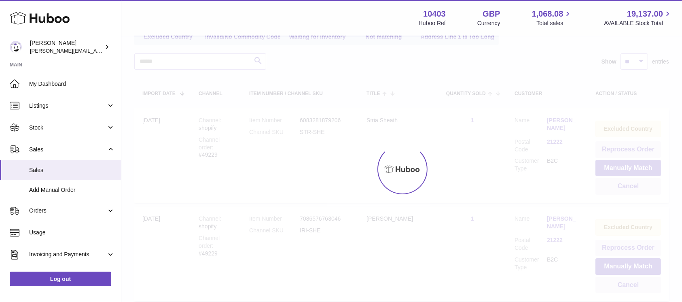
click at [645, 189] on div at bounding box center [401, 168] width 561 height 265
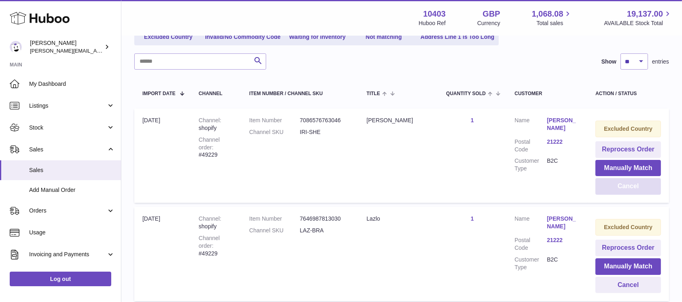
click at [645, 189] on button "Cancel" at bounding box center [629, 186] width 66 height 17
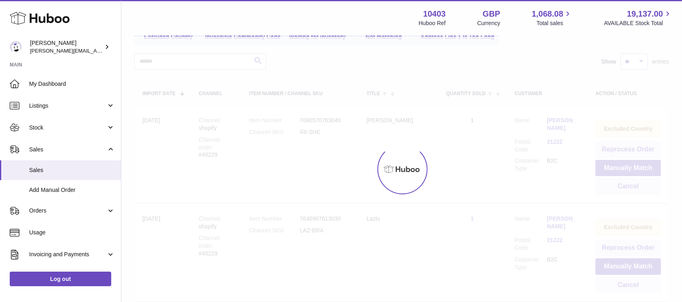
click at [645, 189] on div at bounding box center [401, 168] width 561 height 265
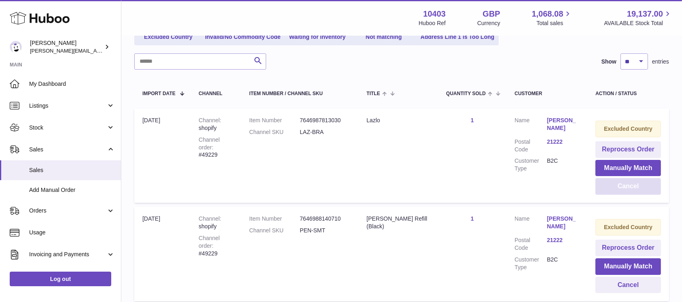
click at [645, 189] on button "Cancel" at bounding box center [629, 186] width 66 height 17
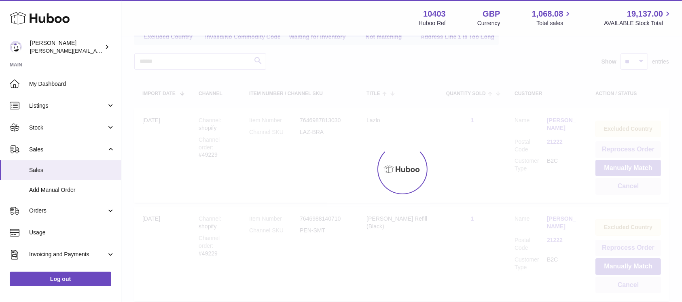
click at [645, 189] on div at bounding box center [401, 168] width 561 height 265
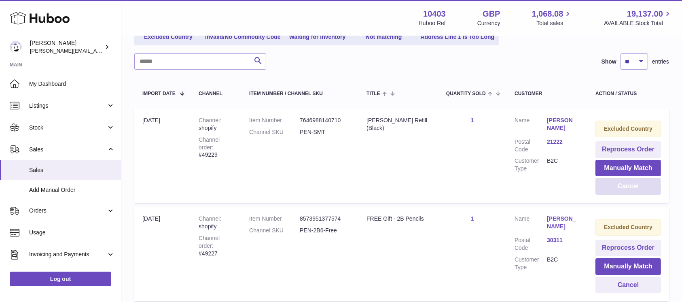
click at [645, 189] on button "Cancel" at bounding box center [629, 186] width 66 height 17
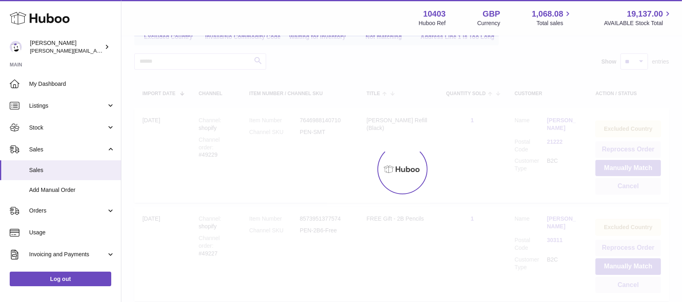
click at [645, 189] on div at bounding box center [401, 168] width 561 height 265
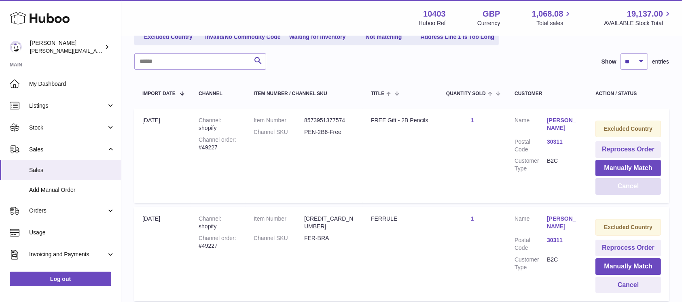
click at [645, 189] on button "Cancel" at bounding box center [629, 186] width 66 height 17
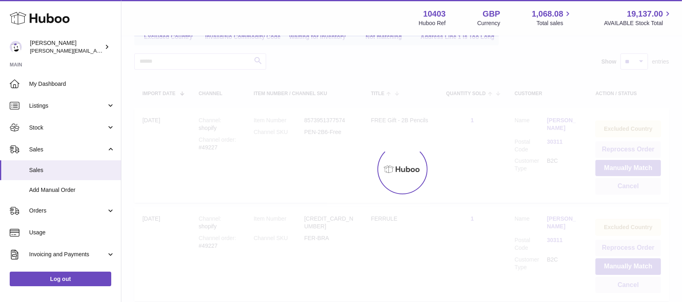
click at [645, 189] on div at bounding box center [401, 168] width 561 height 265
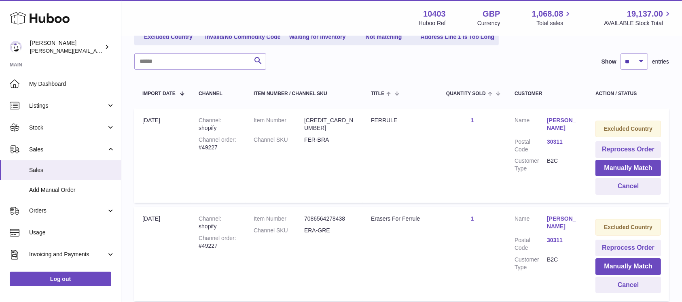
click at [645, 189] on button "Cancel" at bounding box center [629, 186] width 66 height 17
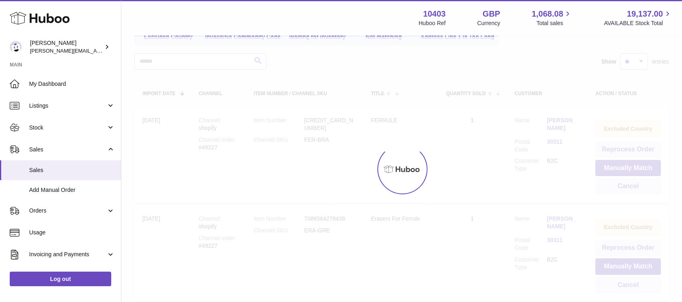
click at [645, 189] on div at bounding box center [401, 168] width 561 height 265
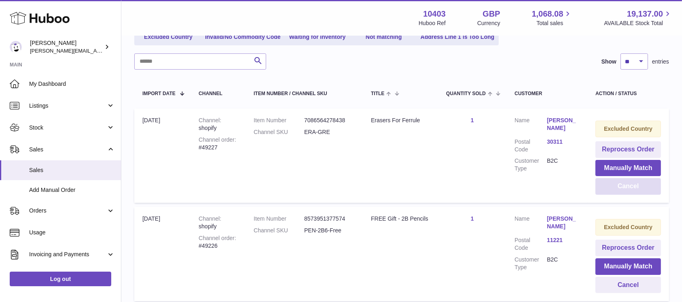
click at [645, 189] on button "Cancel" at bounding box center [629, 186] width 66 height 17
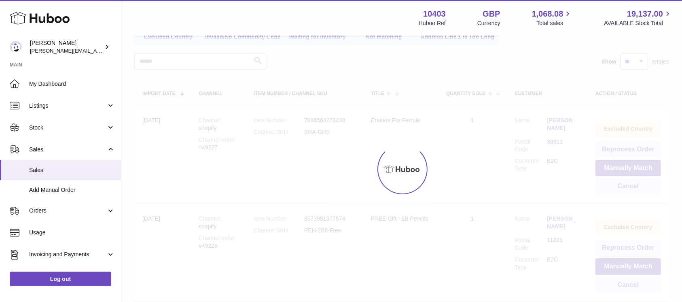
click at [645, 189] on div at bounding box center [401, 168] width 561 height 265
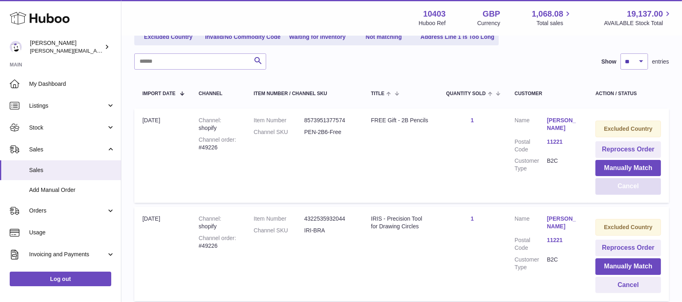
click at [645, 189] on button "Cancel" at bounding box center [629, 186] width 66 height 17
click at [0, 189] on div at bounding box center [0, 151] width 0 height 302
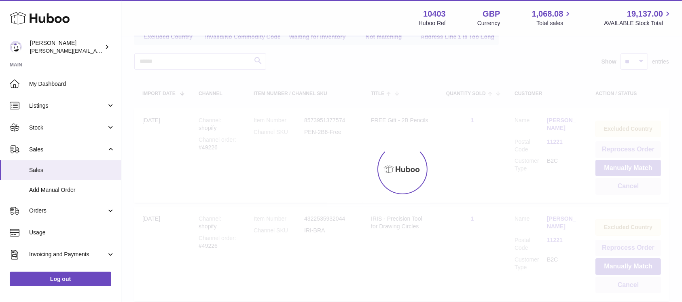
click at [645, 189] on div at bounding box center [401, 168] width 561 height 265
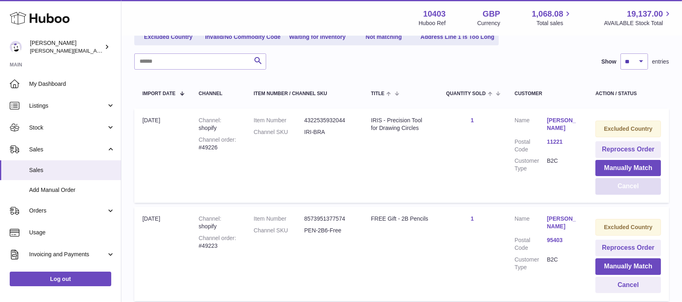
click at [645, 189] on button "Cancel" at bounding box center [629, 186] width 66 height 17
click at [0, 189] on div at bounding box center [0, 151] width 0 height 302
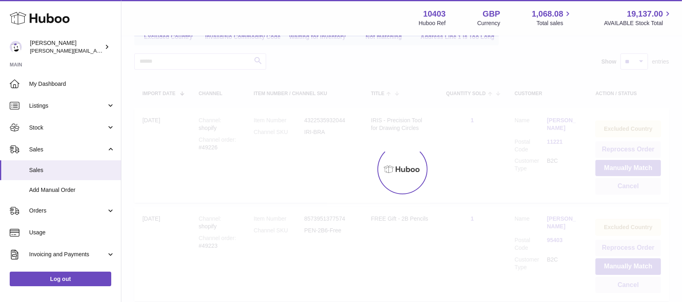
click at [645, 189] on div at bounding box center [401, 168] width 561 height 265
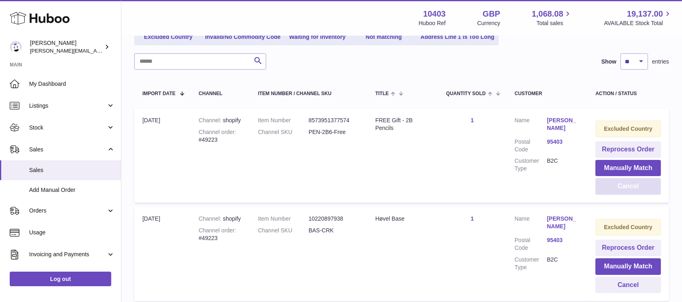
click at [645, 189] on button "Cancel" at bounding box center [629, 186] width 66 height 17
click at [0, 189] on div at bounding box center [0, 151] width 0 height 302
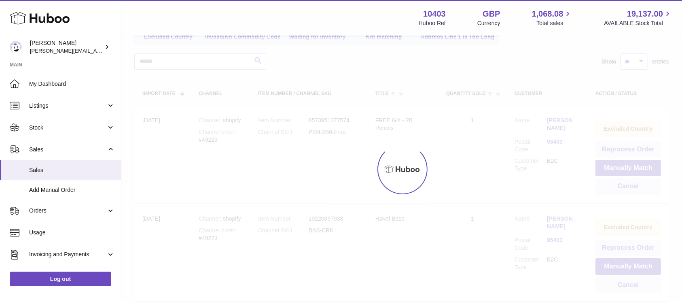
click at [645, 189] on div at bounding box center [401, 168] width 561 height 265
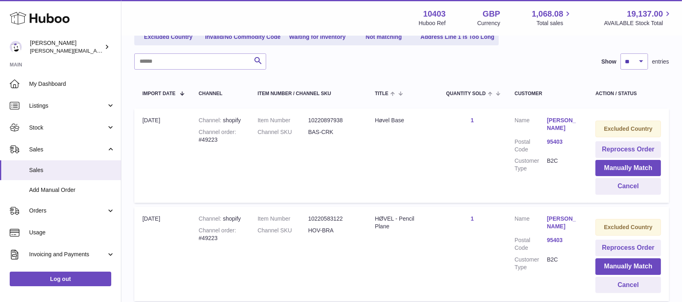
click at [645, 189] on button "Cancel" at bounding box center [629, 186] width 66 height 17
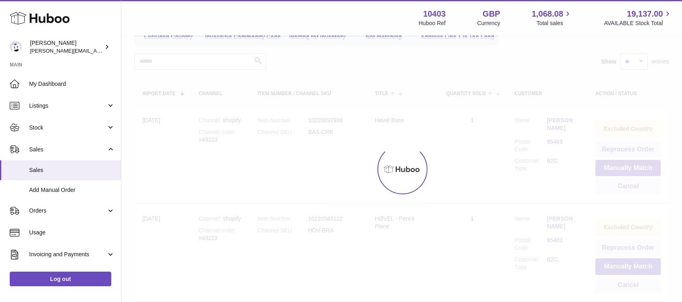
click at [645, 189] on div at bounding box center [401, 168] width 561 height 265
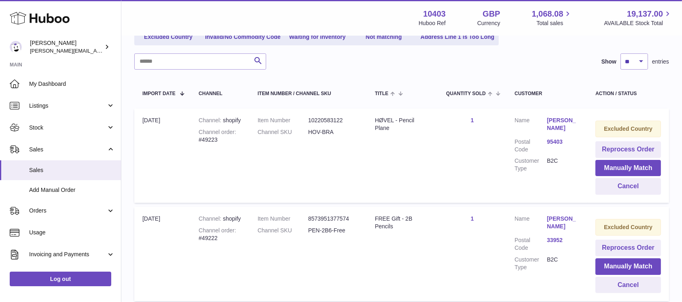
click at [645, 189] on button "Cancel" at bounding box center [629, 186] width 66 height 17
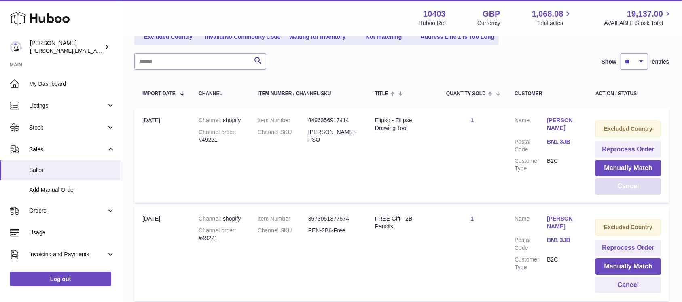
click at [645, 189] on button "Cancel" at bounding box center [629, 186] width 66 height 17
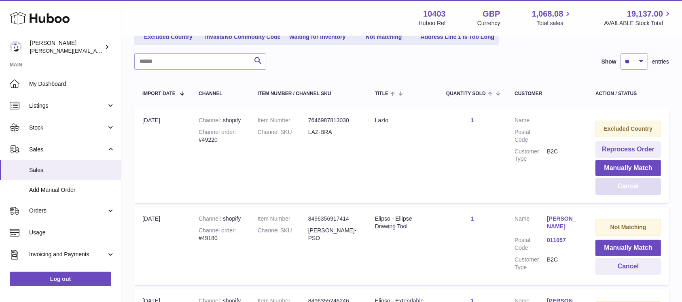
click at [645, 189] on button "Cancel" at bounding box center [629, 186] width 66 height 17
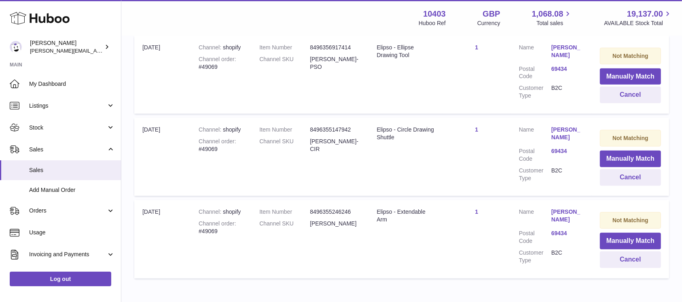
scroll to position [712, 0]
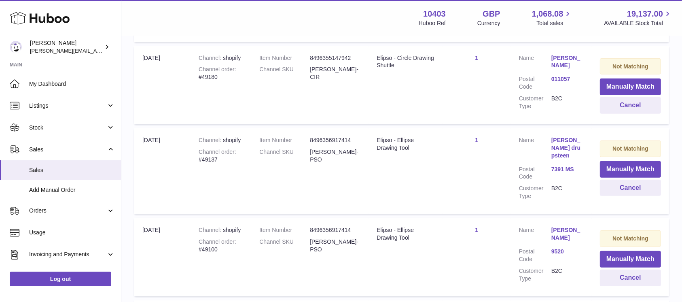
scroll to position [0, 0]
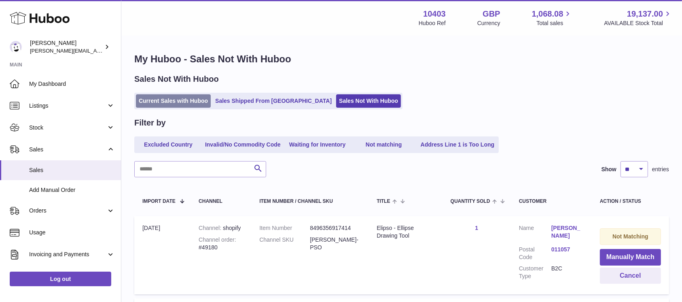
click at [166, 99] on link "Current Sales with Huboo" at bounding box center [173, 100] width 75 height 13
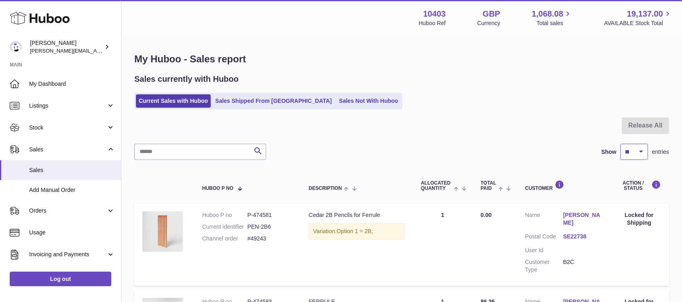
click at [629, 155] on select "** ** ** ***" at bounding box center [635, 152] width 28 height 16
select select "***"
click at [621, 144] on select "** ** ** ***" at bounding box center [635, 152] width 28 height 16
